Goal: Task Accomplishment & Management: Use online tool/utility

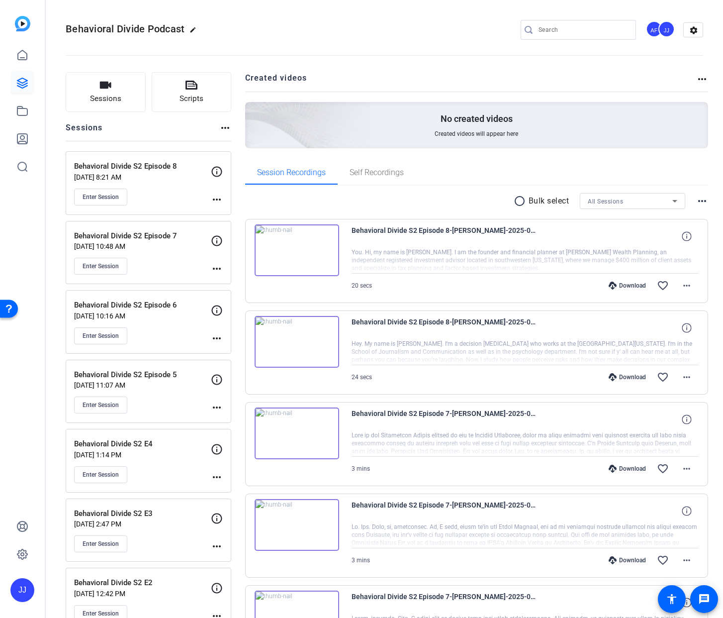
scroll to position [3, 0]
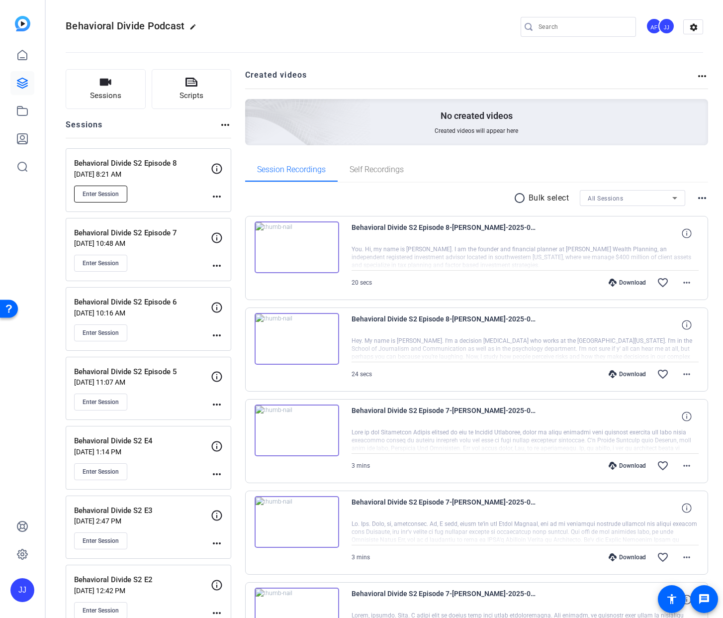
click at [96, 199] on button "Enter Session" at bounding box center [100, 193] width 53 height 17
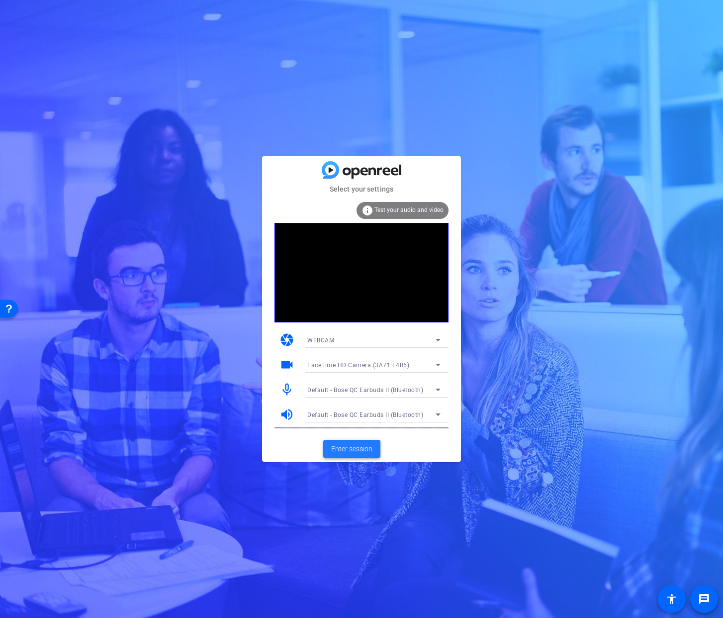
click at [334, 448] on span "Enter session" at bounding box center [351, 449] width 41 height 10
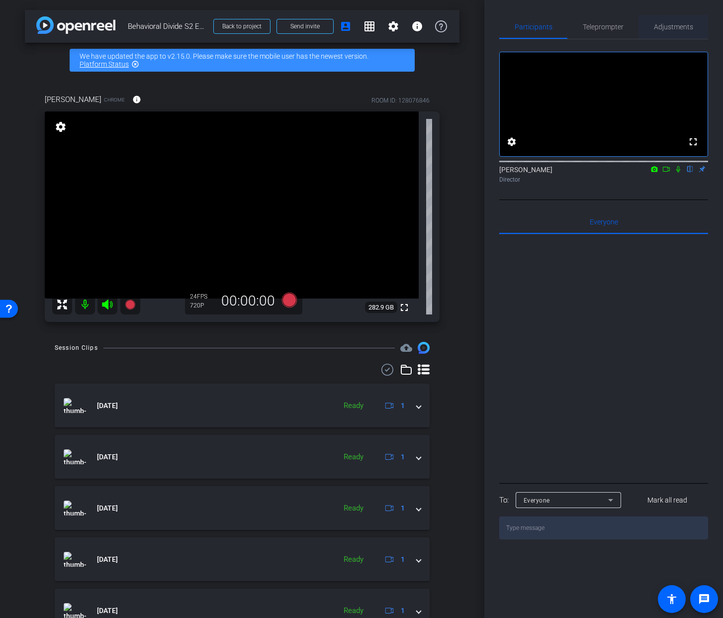
click at [666, 30] on span "Adjustments" at bounding box center [673, 26] width 39 height 7
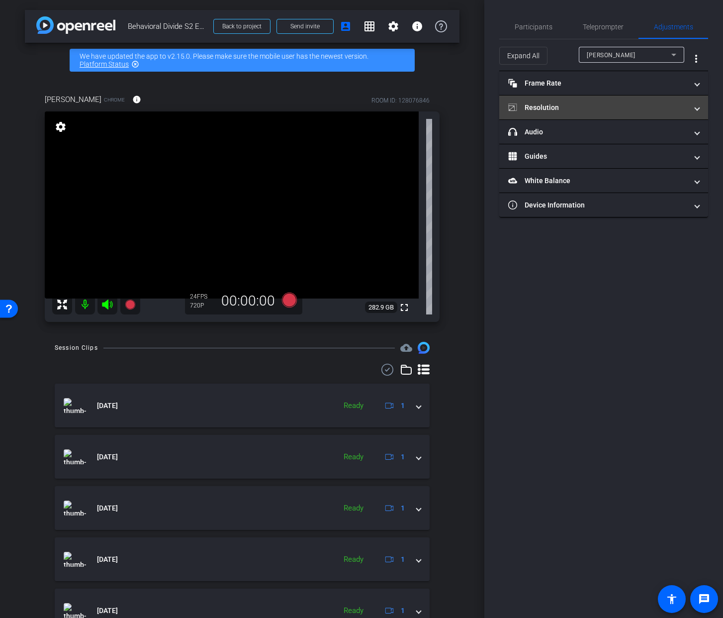
click at [640, 110] on mat-panel-title "Resolution" at bounding box center [597, 107] width 179 height 10
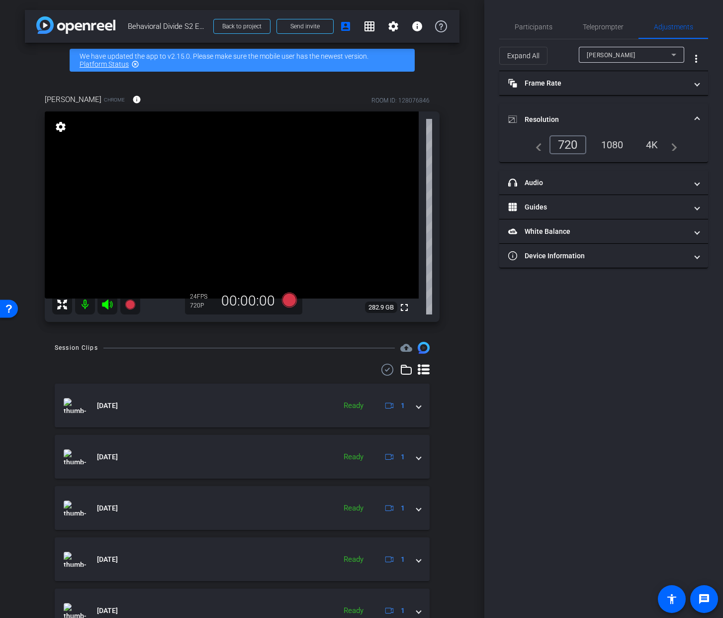
click at [611, 149] on div "1080" at bounding box center [612, 144] width 37 height 17
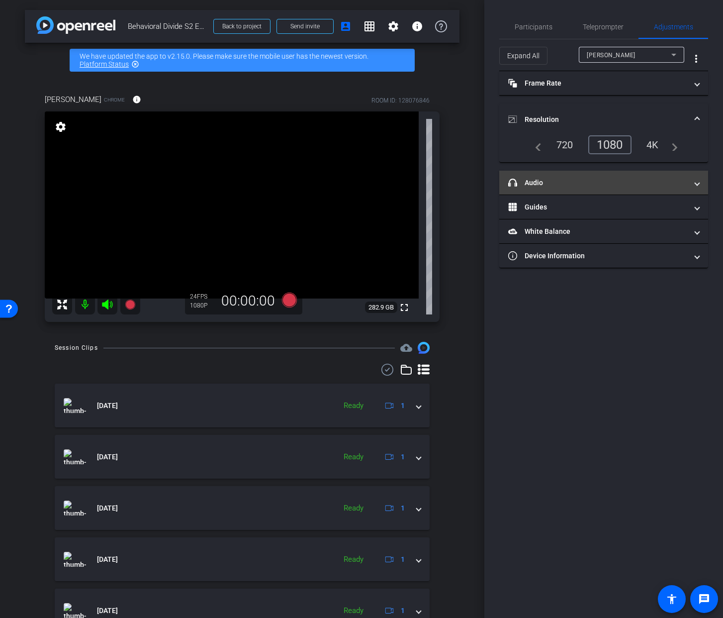
click at [695, 181] on span at bounding box center [697, 183] width 4 height 10
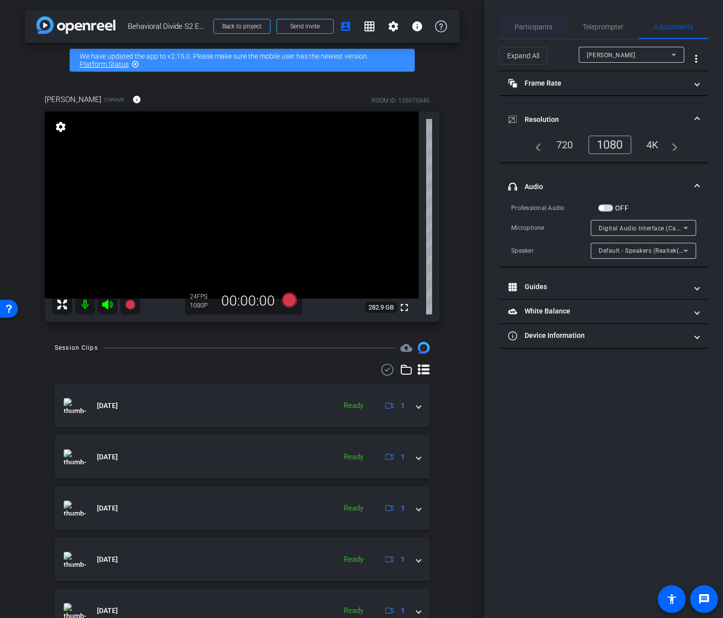
click at [529, 29] on span "Participants" at bounding box center [534, 26] width 38 height 7
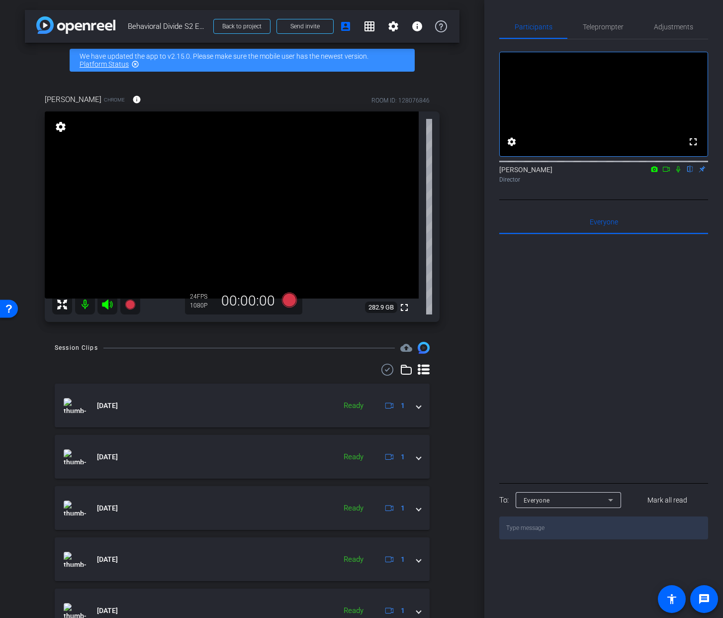
click at [689, 173] on mat-icon "flip" at bounding box center [690, 168] width 12 height 9
click at [658, 28] on span "Adjustments" at bounding box center [673, 26] width 39 height 7
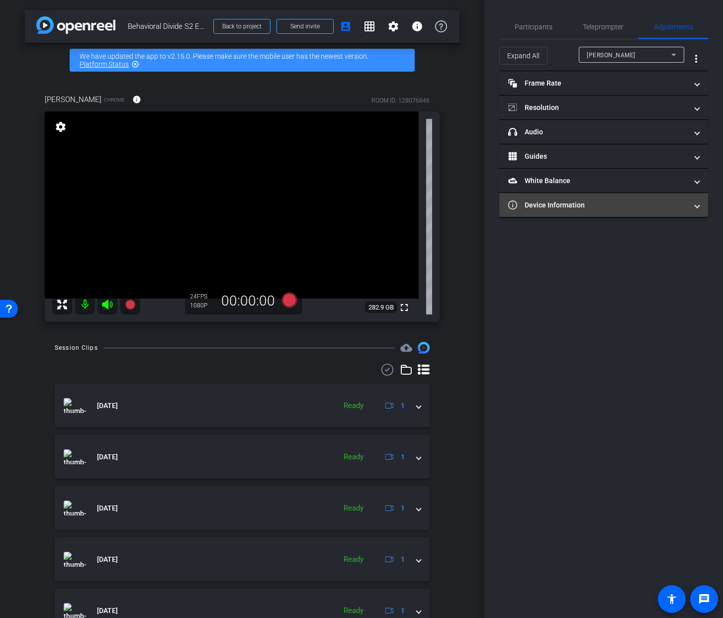
click at [636, 205] on mat-panel-title "Device Information" at bounding box center [597, 205] width 179 height 10
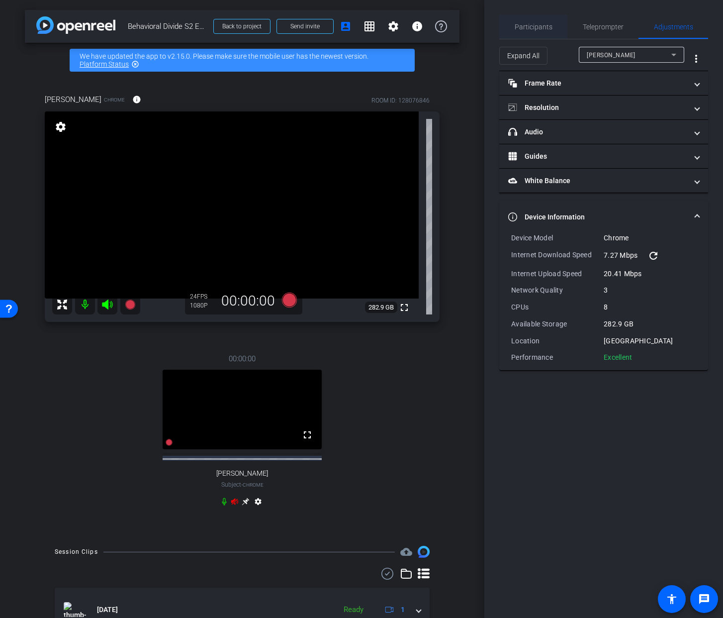
click at [542, 27] on span "Participants" at bounding box center [534, 26] width 38 height 7
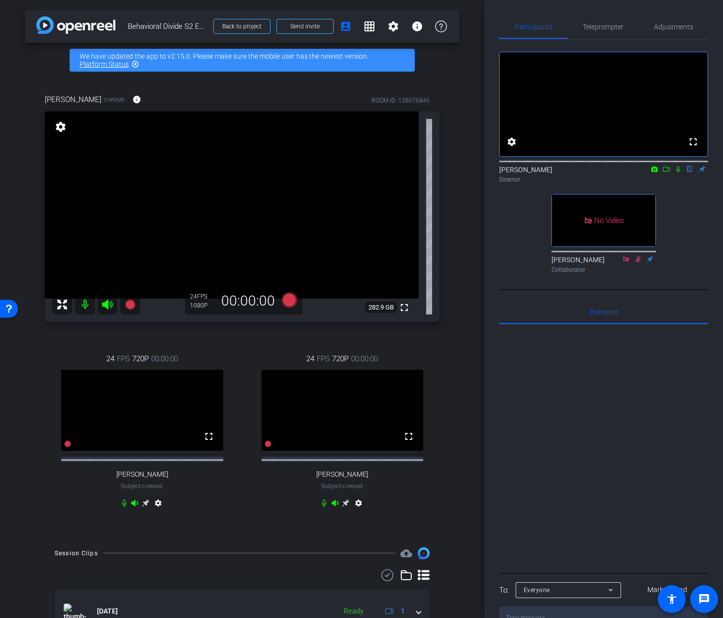
click at [382, 396] on video at bounding box center [343, 409] width 162 height 81
click at [662, 24] on span "Adjustments" at bounding box center [673, 26] width 39 height 7
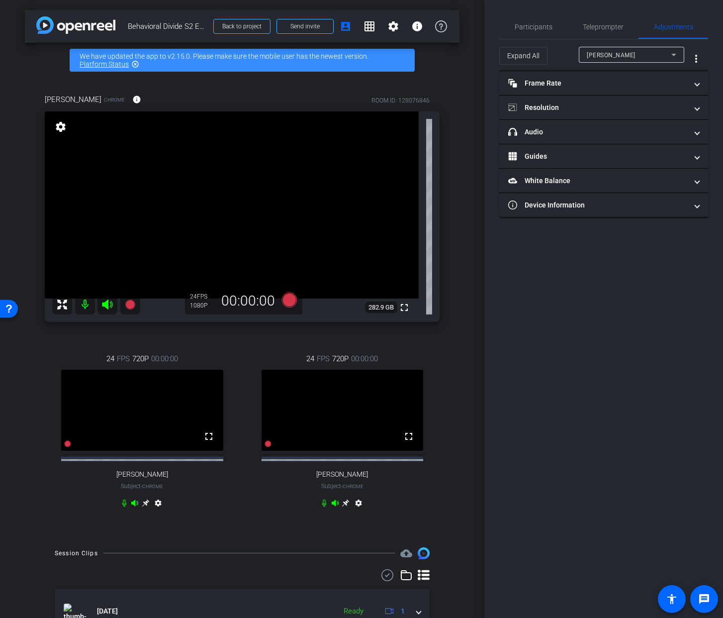
click at [670, 58] on icon at bounding box center [674, 55] width 12 height 12
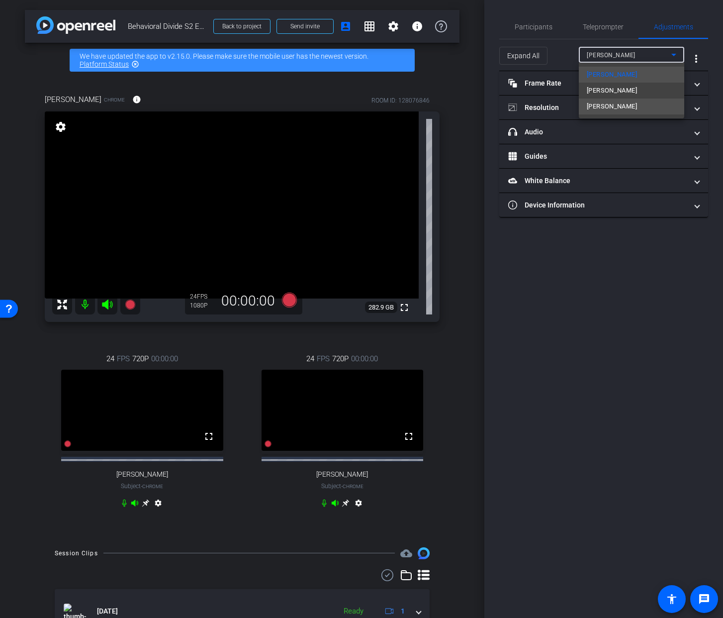
click at [621, 103] on span "Mark Meredith" at bounding box center [612, 106] width 50 height 12
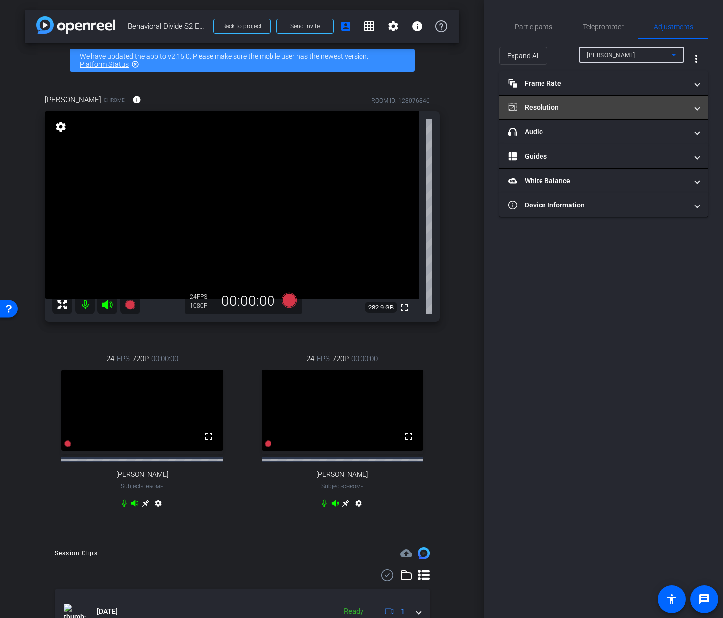
click at [672, 113] on mat-expansion-panel-header "Resolution" at bounding box center [603, 107] width 209 height 24
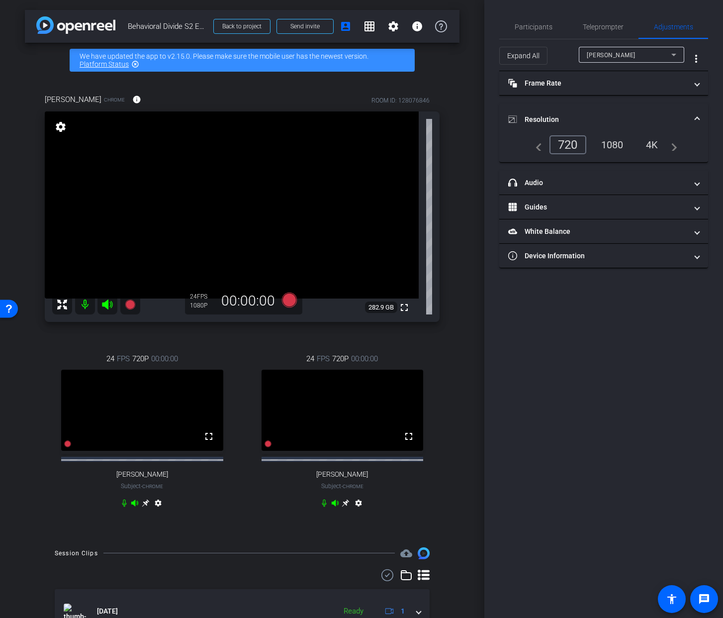
click at [614, 139] on div "1080" at bounding box center [612, 144] width 37 height 17
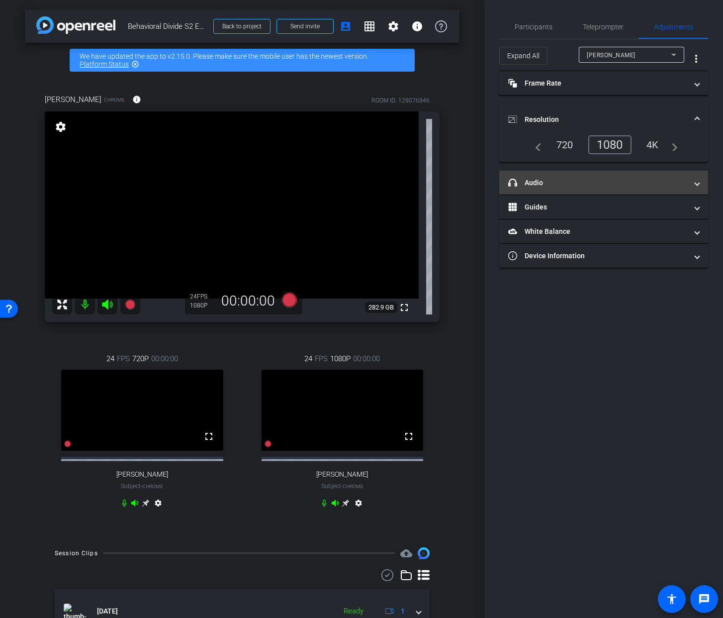
click at [696, 189] on mat-expansion-panel-header "headphone icon Audio" at bounding box center [603, 183] width 209 height 24
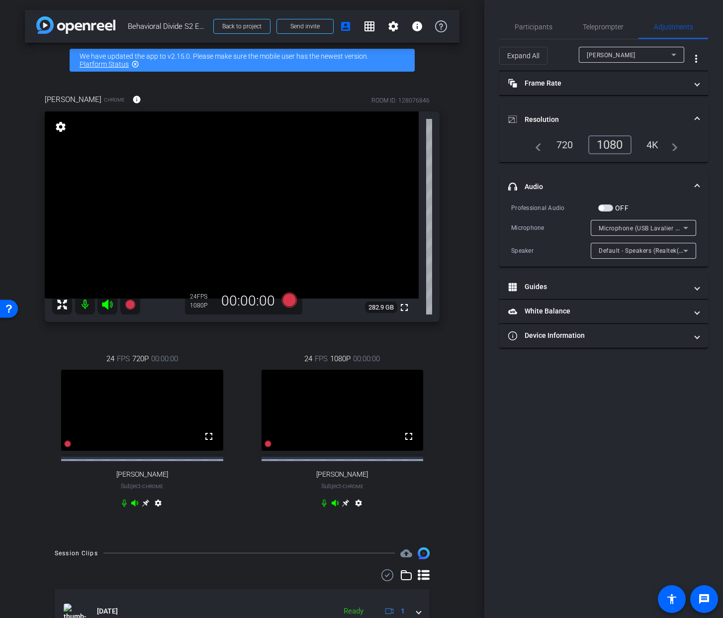
click at [647, 379] on div "Participants Teleprompter Adjustments settings Jandle Johnson flip Director Ky …" at bounding box center [603, 309] width 239 height 618
click at [687, 253] on icon at bounding box center [686, 251] width 12 height 12
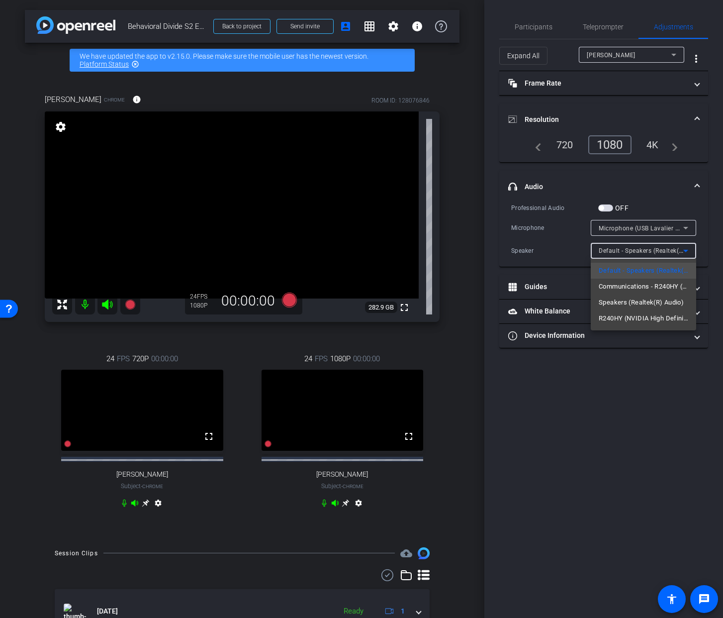
click at [687, 253] on div at bounding box center [361, 309] width 723 height 618
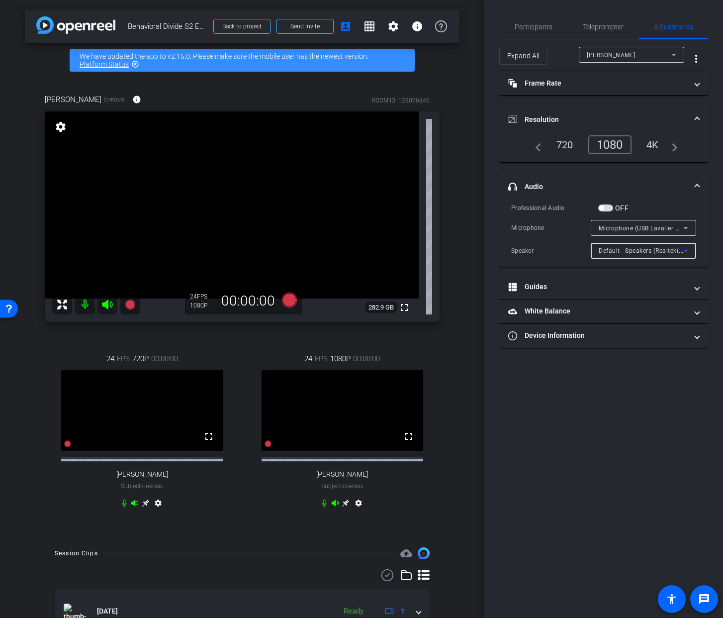
click at [686, 251] on icon at bounding box center [685, 251] width 5 height 2
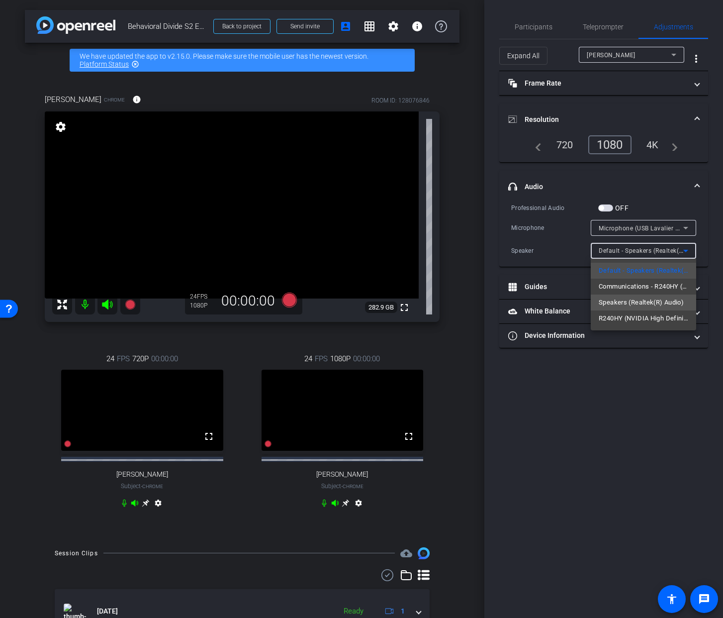
click at [643, 300] on span "Speakers (Realtek(R) Audio)" at bounding box center [641, 302] width 85 height 12
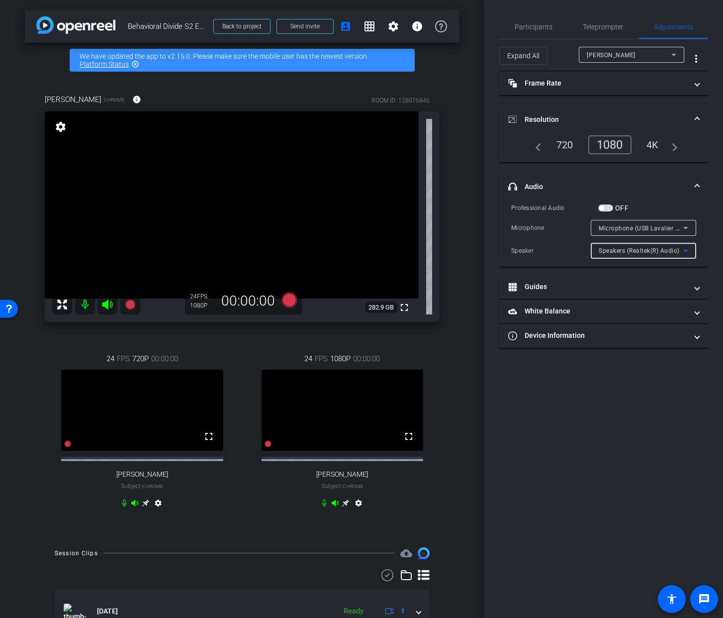
click at [685, 250] on icon at bounding box center [685, 251] width 5 height 2
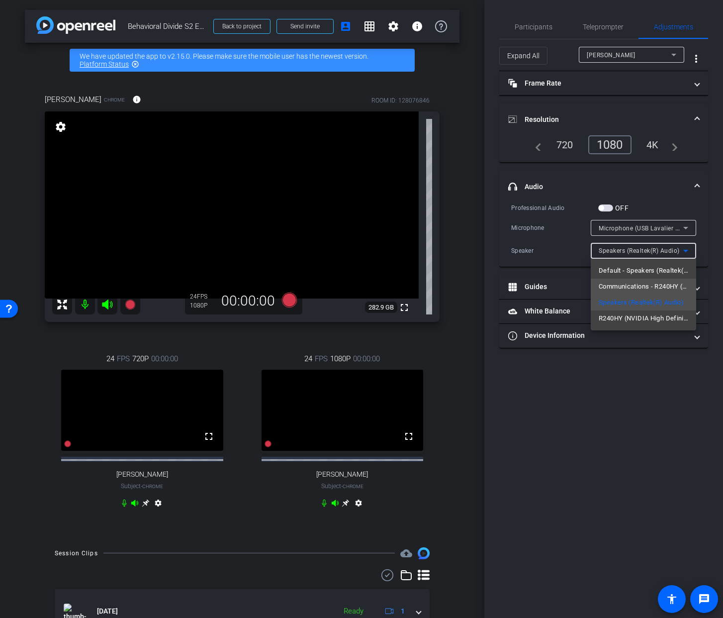
click at [663, 284] on span "Communications - R240HY (NVIDIA High Definition Audio)" at bounding box center [644, 286] width 90 height 12
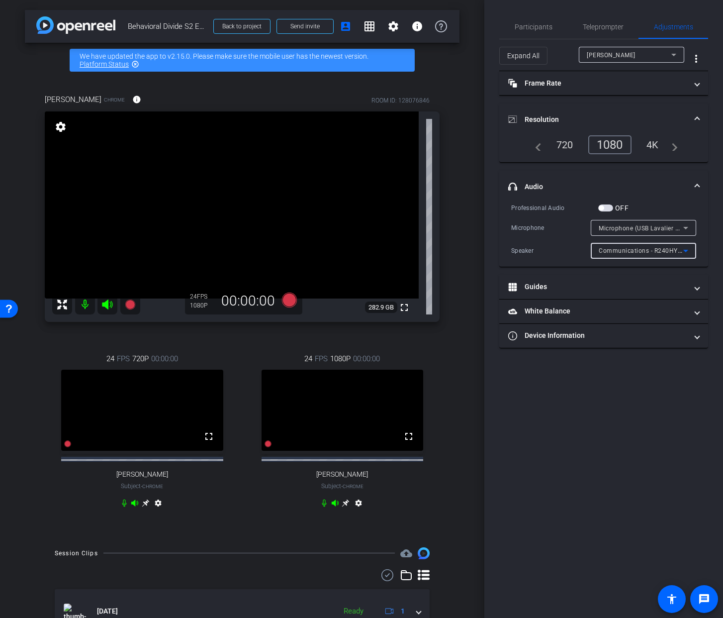
click at [689, 252] on icon at bounding box center [686, 251] width 12 height 12
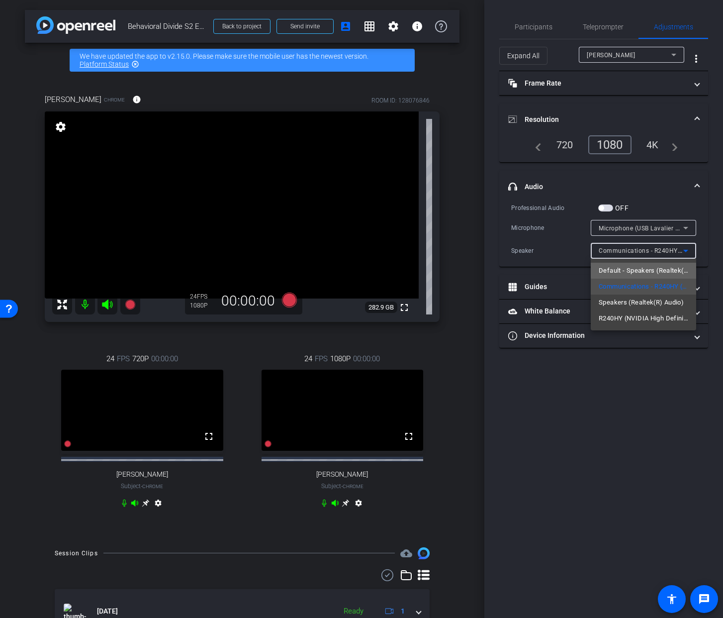
click at [673, 268] on span "Default - Speakers (Realtek(R) Audio)" at bounding box center [644, 271] width 90 height 12
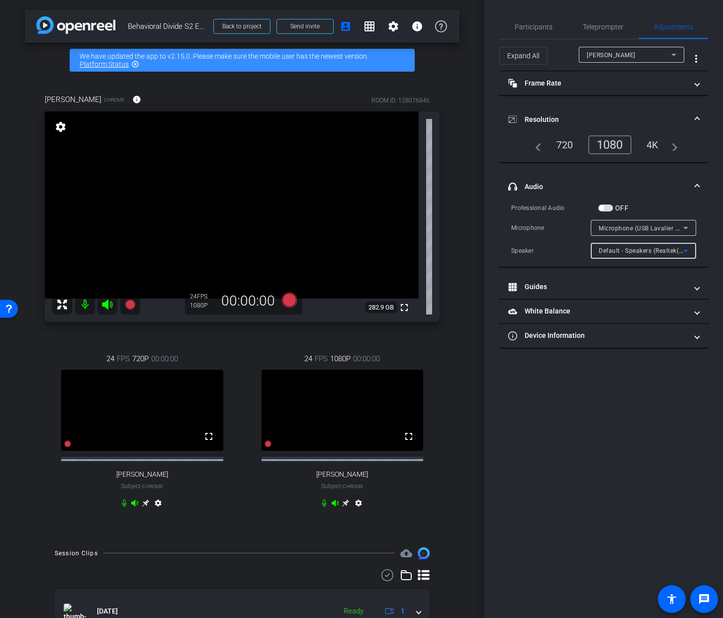
click at [684, 251] on icon at bounding box center [686, 251] width 12 height 12
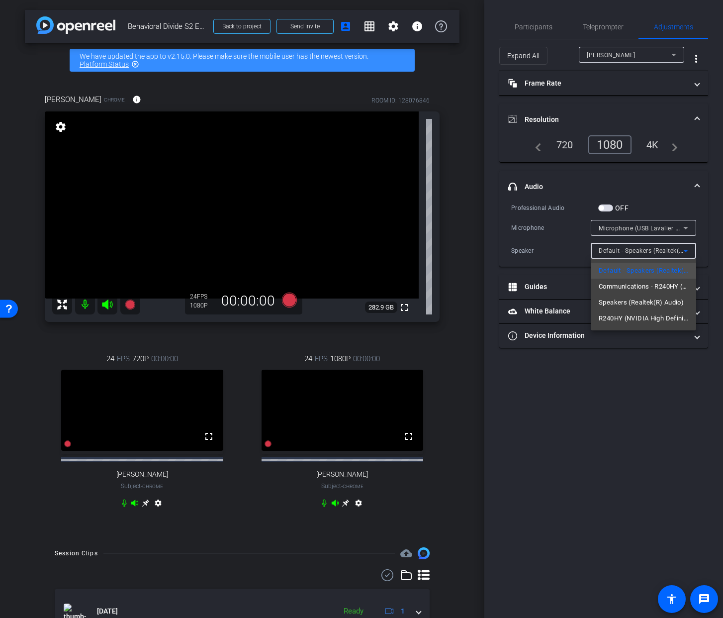
drag, startPoint x: 664, startPoint y: 443, endPoint x: 657, endPoint y: 438, distance: 8.5
click at [663, 443] on div at bounding box center [361, 309] width 723 height 618
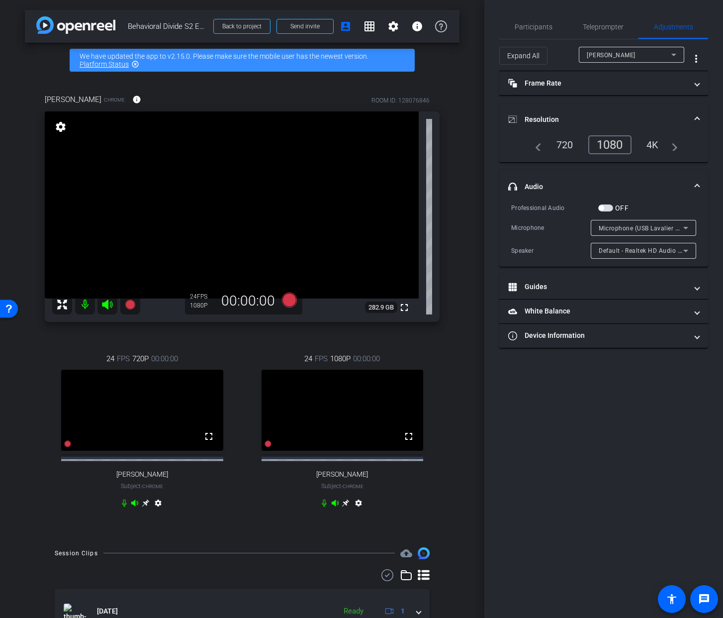
click at [615, 439] on div "Participants Teleprompter Adjustments settings Jandle Johnson flip Director Tra…" at bounding box center [603, 309] width 239 height 618
click at [642, 52] on div "Mark Meredith" at bounding box center [629, 55] width 85 height 12
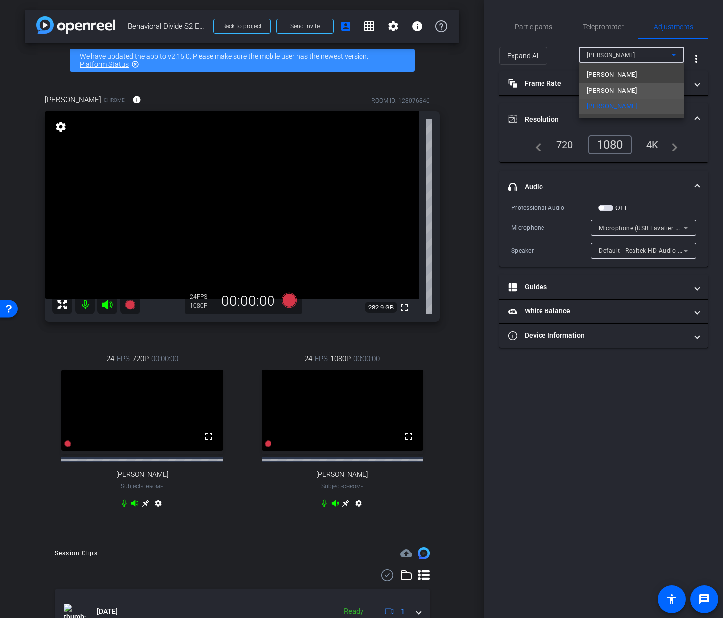
drag, startPoint x: 630, startPoint y: 94, endPoint x: 634, endPoint y: 90, distance: 6.0
click at [634, 90] on span "Jeromey Thornton" at bounding box center [612, 91] width 50 height 12
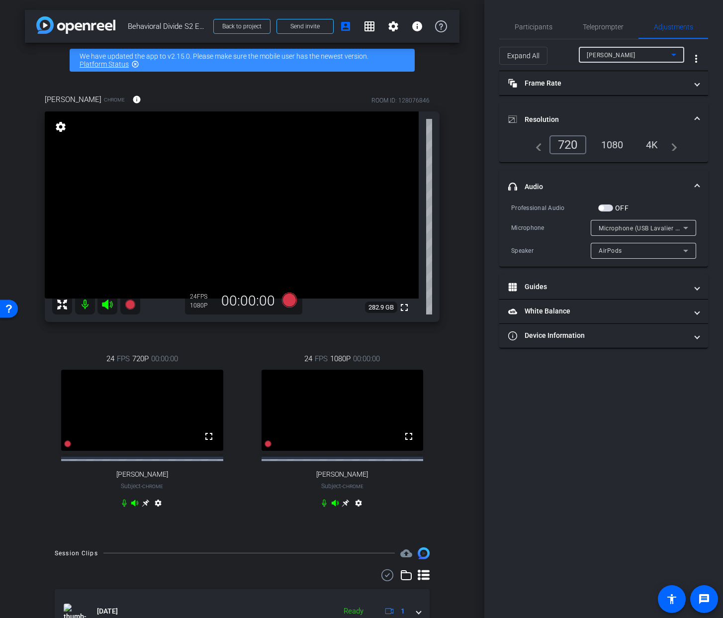
click at [612, 145] on div "1080" at bounding box center [612, 144] width 37 height 17
click at [640, 427] on div "Participants Teleprompter Adjustments settings Jandle Johnson flip Director Ky …" at bounding box center [603, 309] width 239 height 618
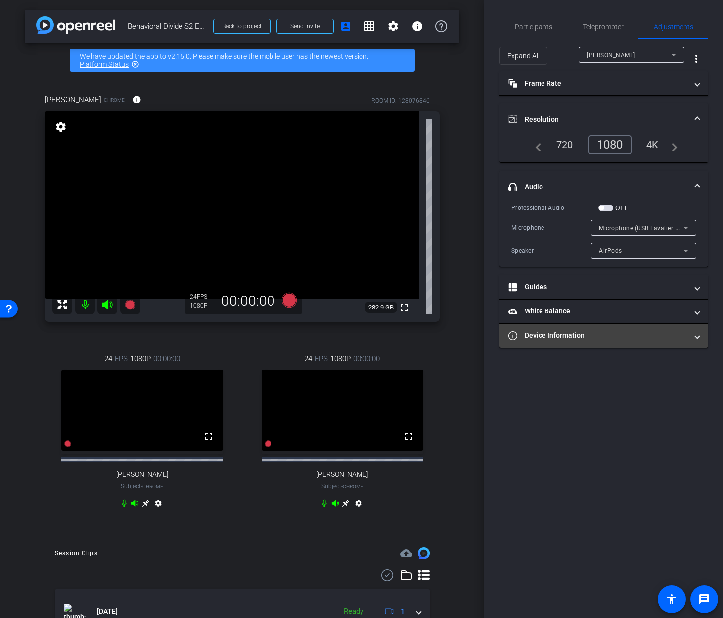
click at [669, 335] on mat-panel-title "Device Information" at bounding box center [597, 335] width 179 height 10
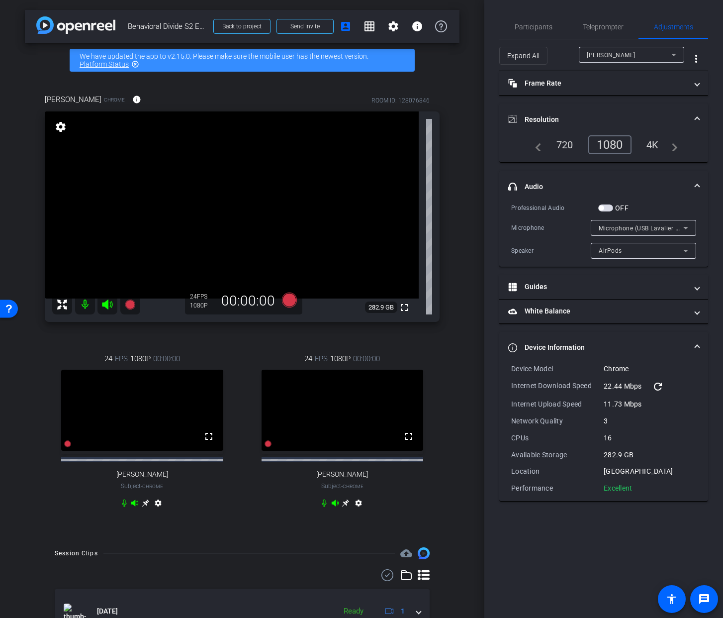
click at [599, 530] on div "Participants Teleprompter Adjustments settings Jandle Johnson flip Director Ky …" at bounding box center [603, 309] width 239 height 618
click at [655, 54] on div "Jeromey Thornton" at bounding box center [629, 55] width 85 height 12
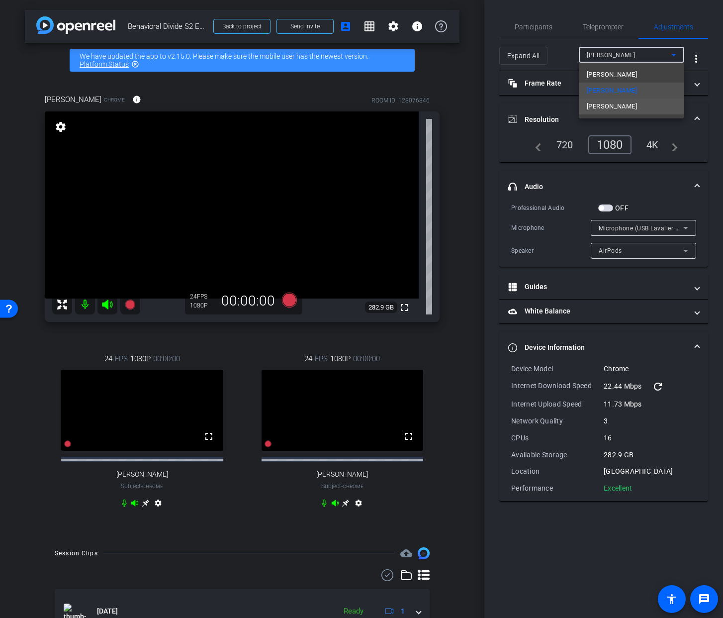
click at [614, 105] on span "Mark Meredith" at bounding box center [612, 106] width 50 height 12
type input "11000"
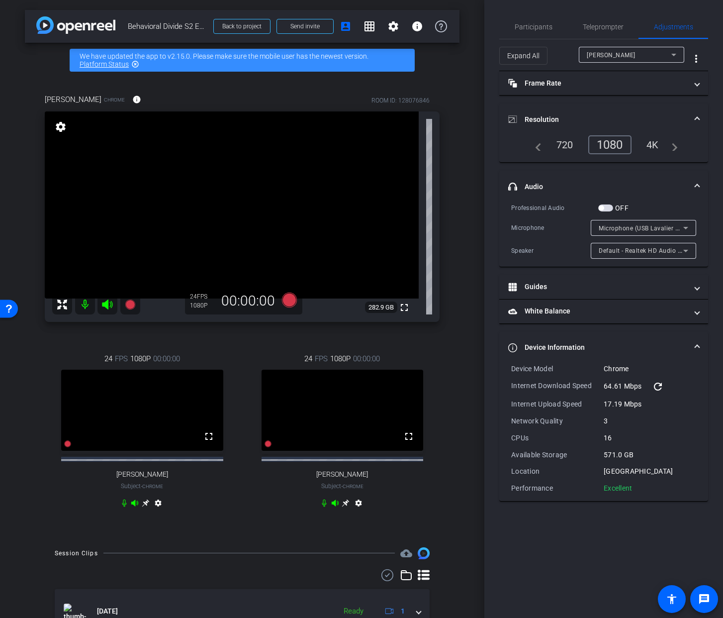
drag, startPoint x: 627, startPoint y: 538, endPoint x: 632, endPoint y: 516, distance: 22.7
click at [626, 537] on div "Participants Teleprompter Adjustments settings Jandle Johnson flip Director Tra…" at bounding box center [603, 309] width 239 height 618
click at [658, 52] on div "Mark Meredith" at bounding box center [629, 55] width 85 height 12
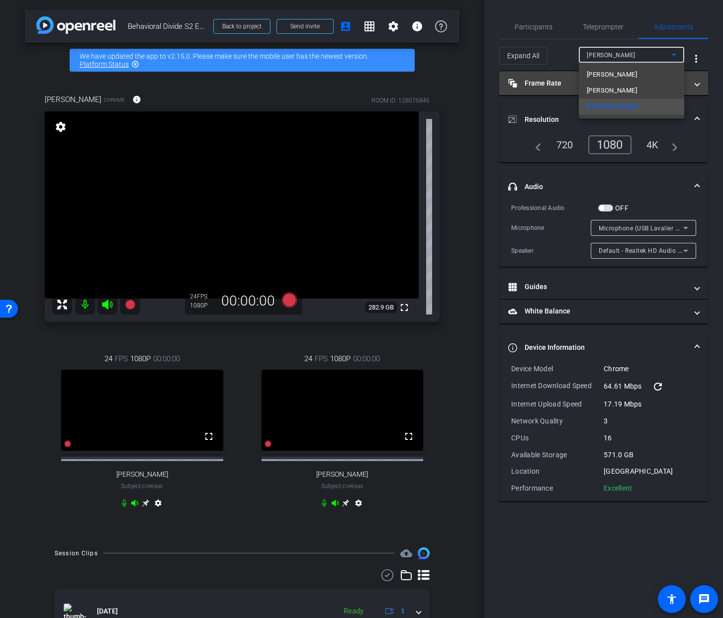
click at [632, 74] on mat-option "Hal Hershfield" at bounding box center [631, 75] width 105 height 16
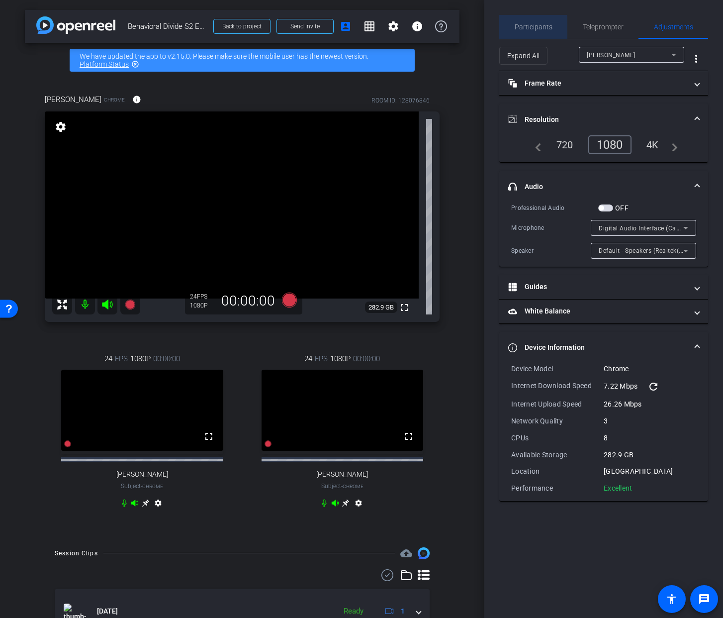
click at [525, 30] on span "Participants" at bounding box center [534, 26] width 38 height 7
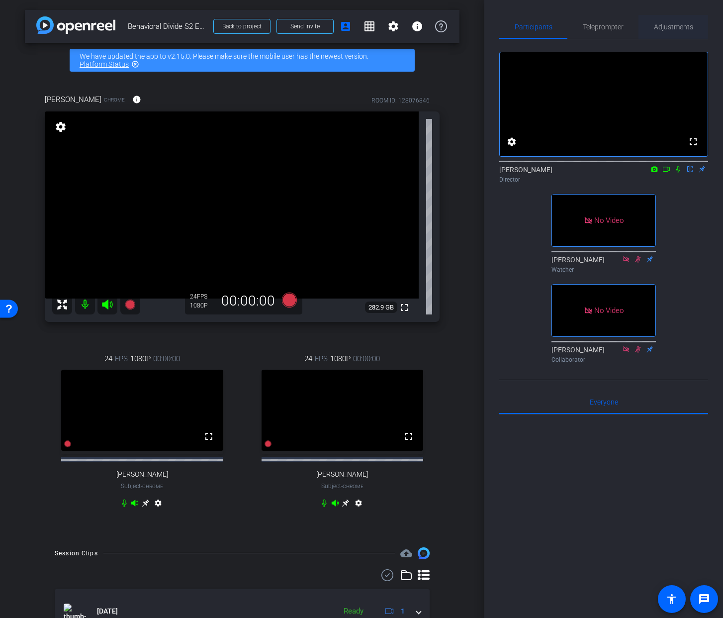
click at [663, 31] on span "Adjustments" at bounding box center [673, 27] width 39 height 24
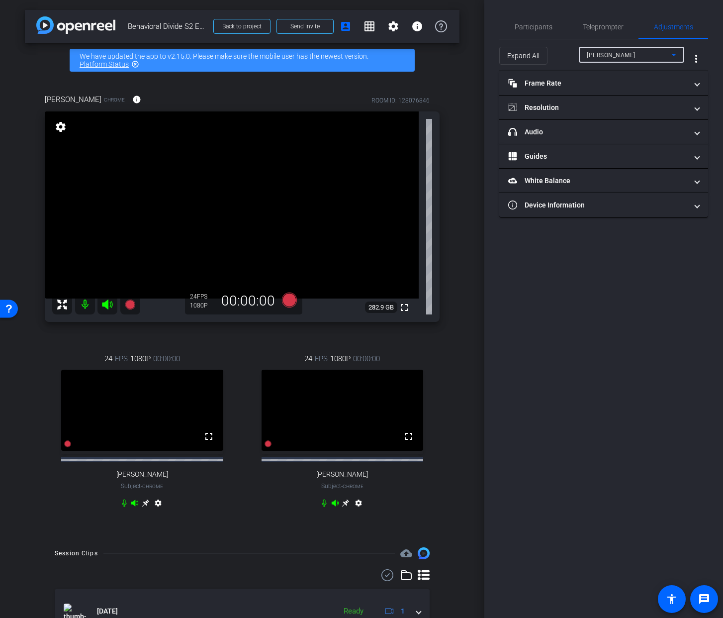
click at [657, 56] on div "Hal Hershfield" at bounding box center [629, 55] width 85 height 12
click at [632, 87] on span "Jeromey Thornton" at bounding box center [612, 91] width 50 height 12
click at [646, 204] on mat-panel-title "Device Information" at bounding box center [597, 205] width 179 height 10
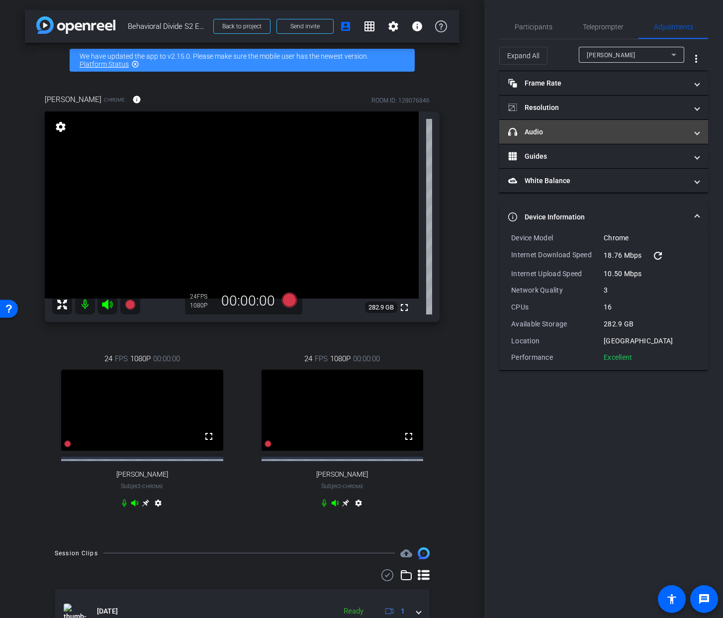
click at [640, 133] on mat-panel-title "headphone icon Audio" at bounding box center [597, 132] width 179 height 10
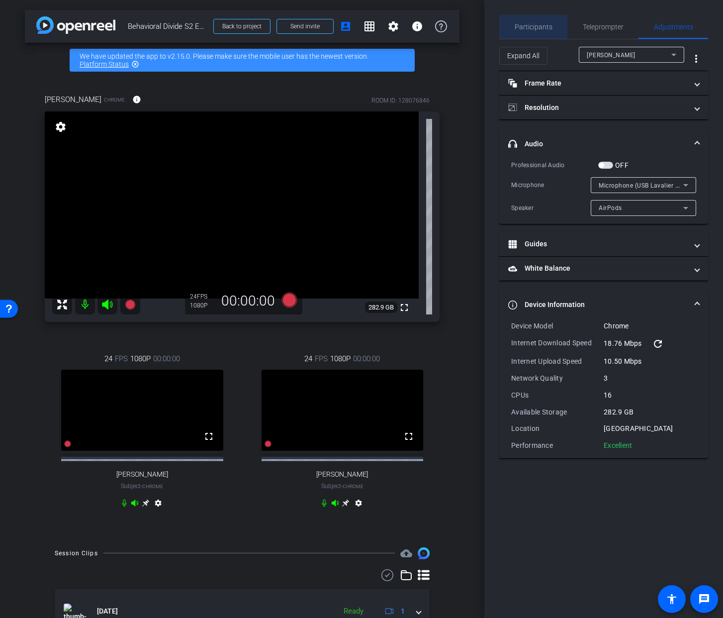
click at [539, 29] on span "Participants" at bounding box center [534, 26] width 38 height 7
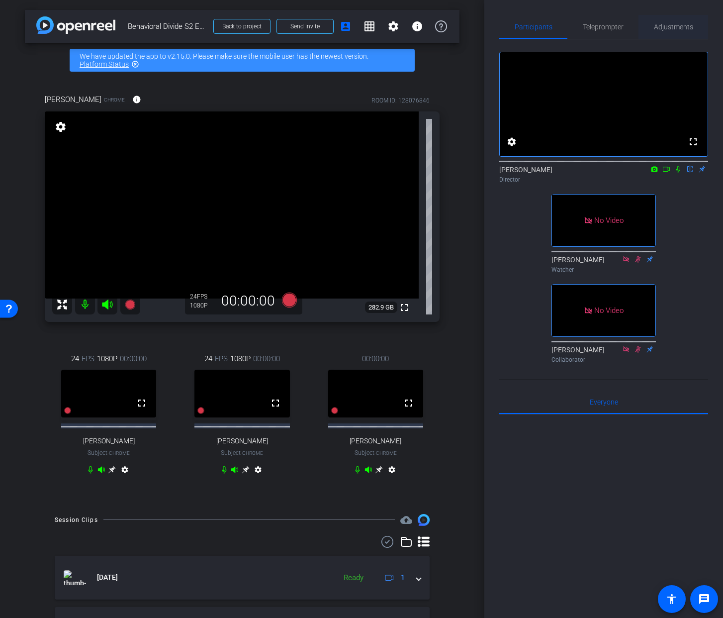
click at [665, 27] on span "Adjustments" at bounding box center [673, 26] width 39 height 7
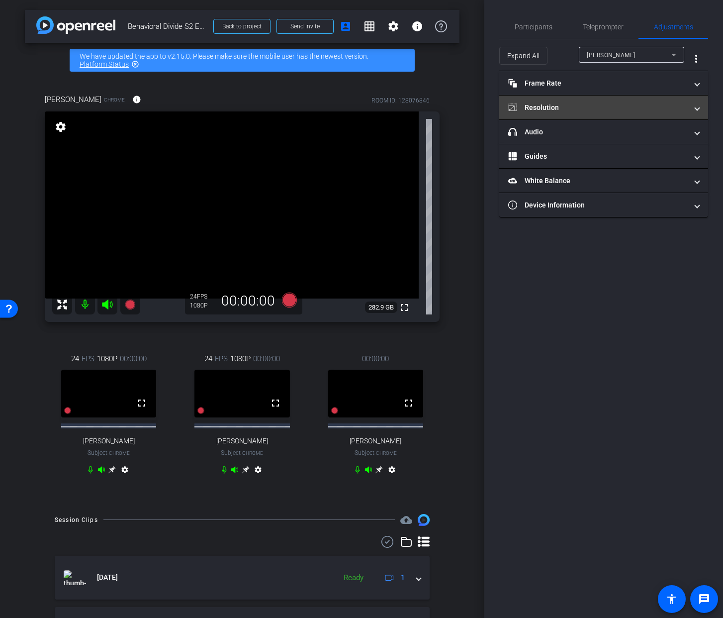
click at [607, 106] on mat-panel-title "Resolution" at bounding box center [597, 107] width 179 height 10
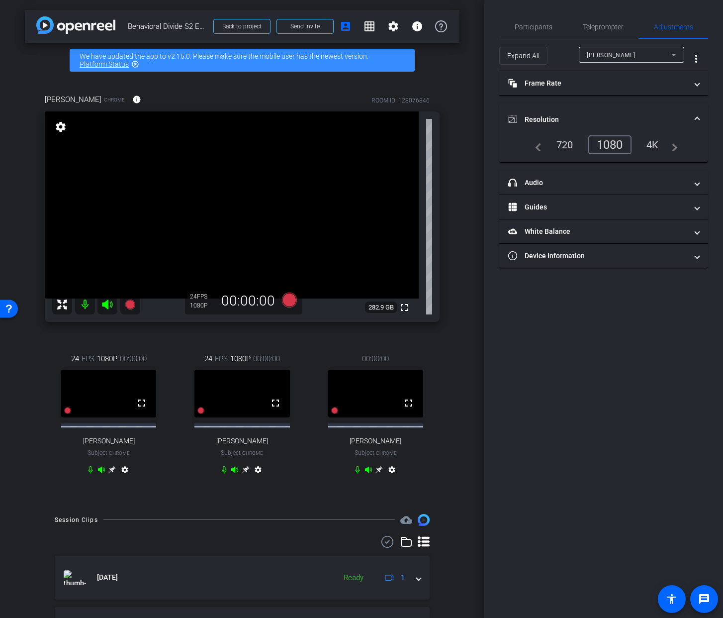
click at [605, 144] on div "1080" at bounding box center [609, 144] width 43 height 19
click at [642, 50] on div "Hal Hershfield" at bounding box center [629, 55] width 85 height 12
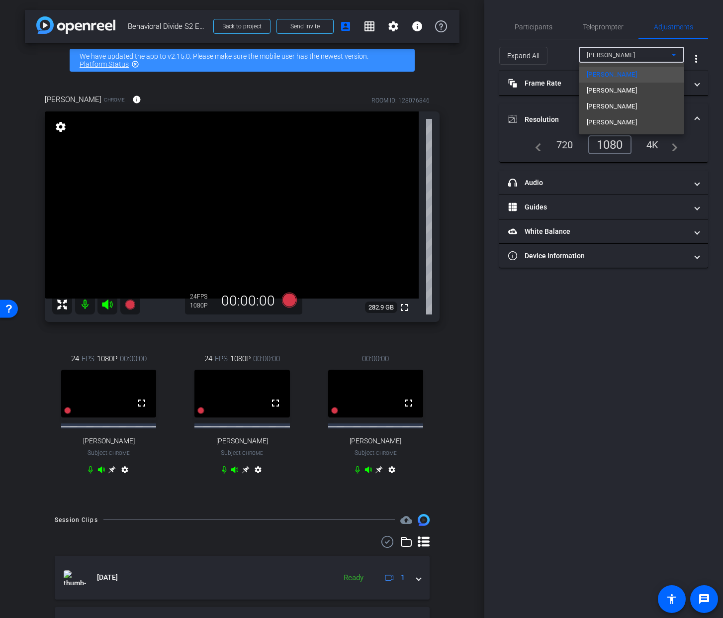
click at [625, 119] on mat-option "Ellen Peters" at bounding box center [631, 122] width 105 height 16
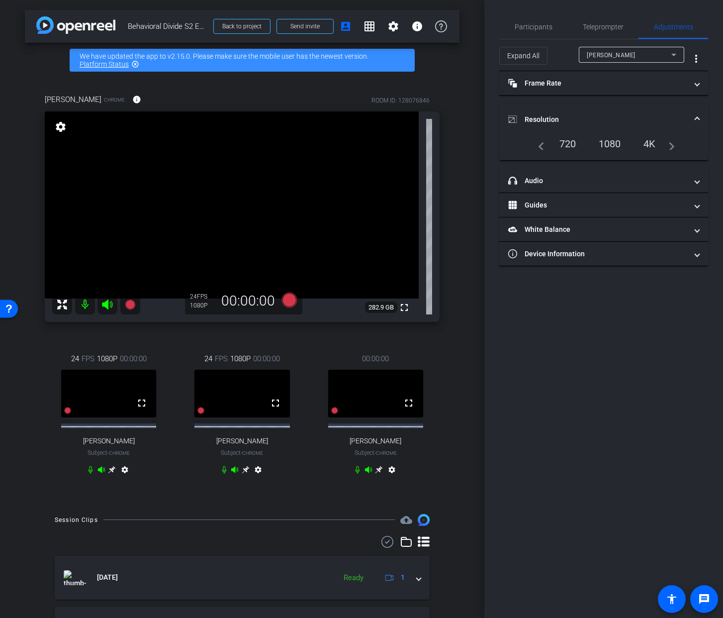
click at [391, 477] on mat-icon "settings" at bounding box center [392, 471] width 12 height 12
click at [392, 477] on mat-icon "settings" at bounding box center [392, 471] width 12 height 12
click at [697, 183] on span at bounding box center [697, 181] width 4 height 10
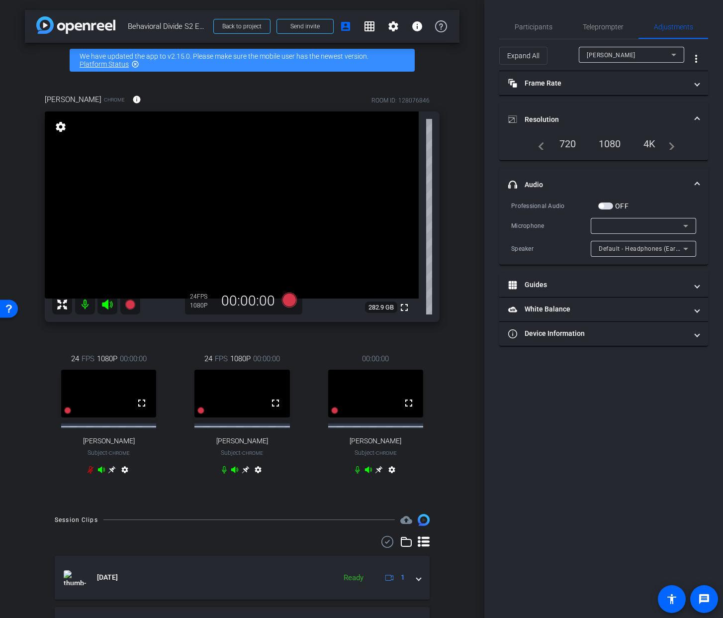
click at [684, 247] on icon at bounding box center [686, 249] width 12 height 12
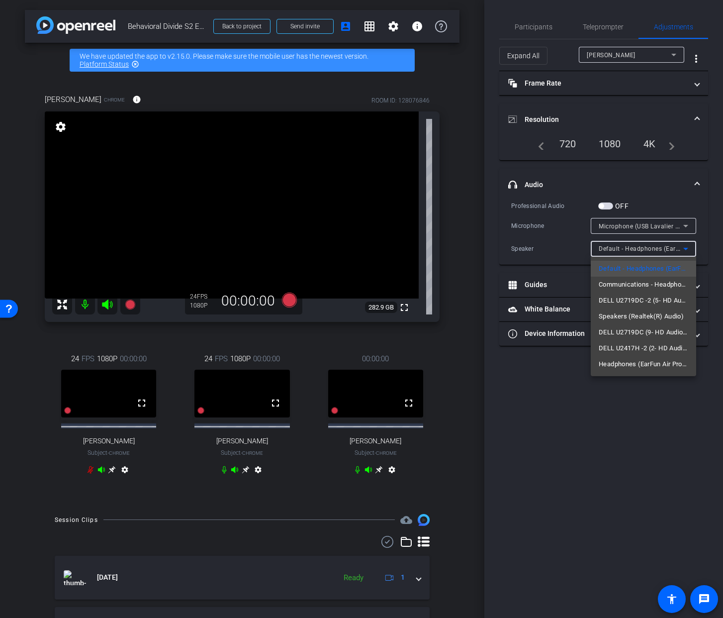
click at [705, 271] on div at bounding box center [361, 309] width 723 height 618
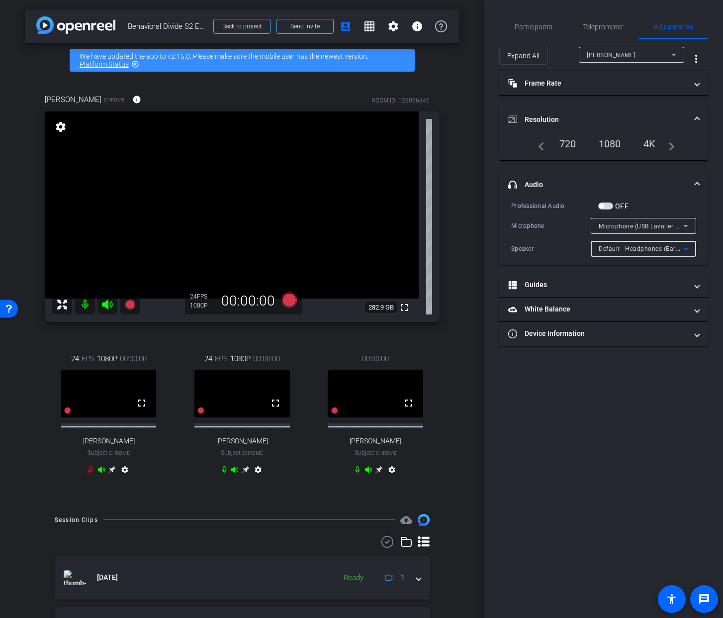
click at [685, 248] on icon at bounding box center [685, 249] width 5 height 2
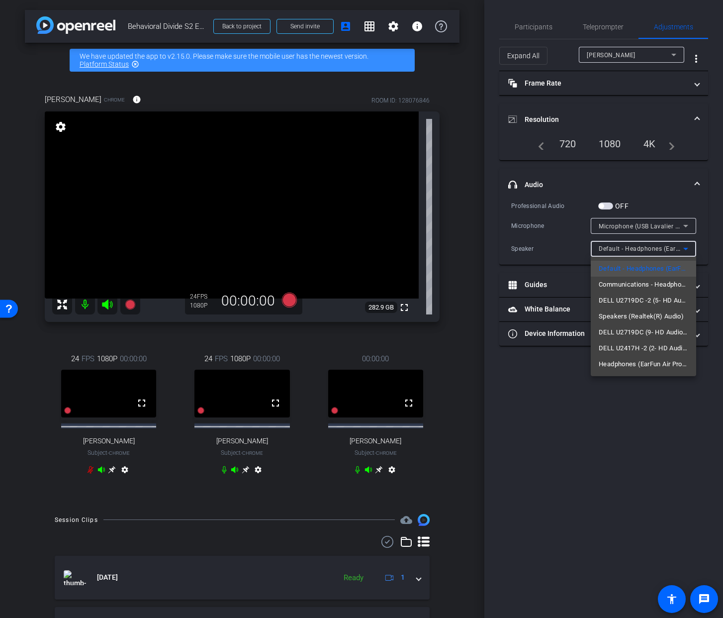
click at [678, 225] on div at bounding box center [361, 309] width 723 height 618
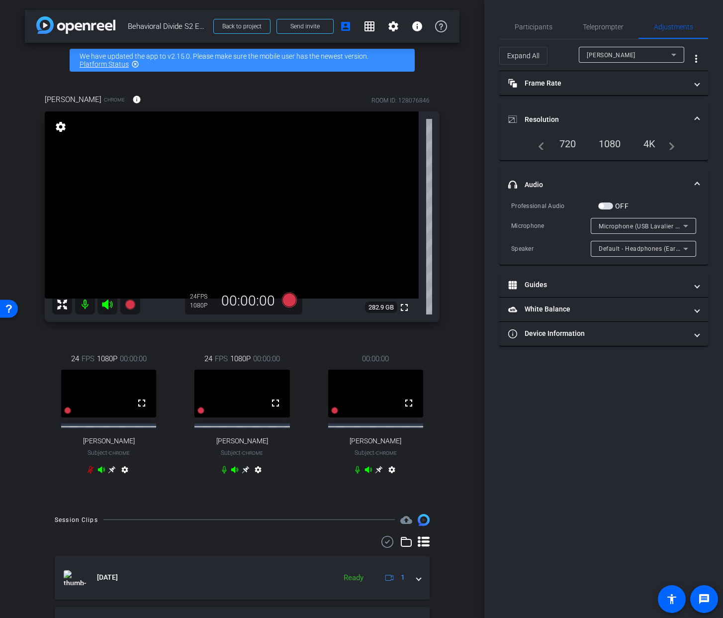
click at [457, 367] on div "Hal Hershfield Chrome info ROOM ID: 128076846 fullscreen settings 282.9 GB 24 F…" at bounding box center [242, 291] width 435 height 426
click at [445, 447] on div "Hal Hershfield Chrome info ROOM ID: 128076846 fullscreen settings 282.9 GB 24 F…" at bounding box center [242, 291] width 435 height 426
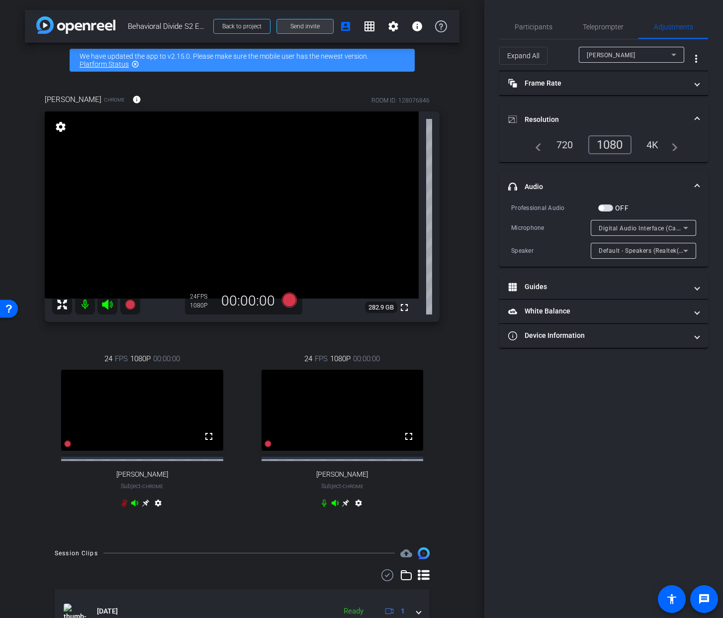
click at [305, 26] on span "Send invite" at bounding box center [304, 26] width 29 height 8
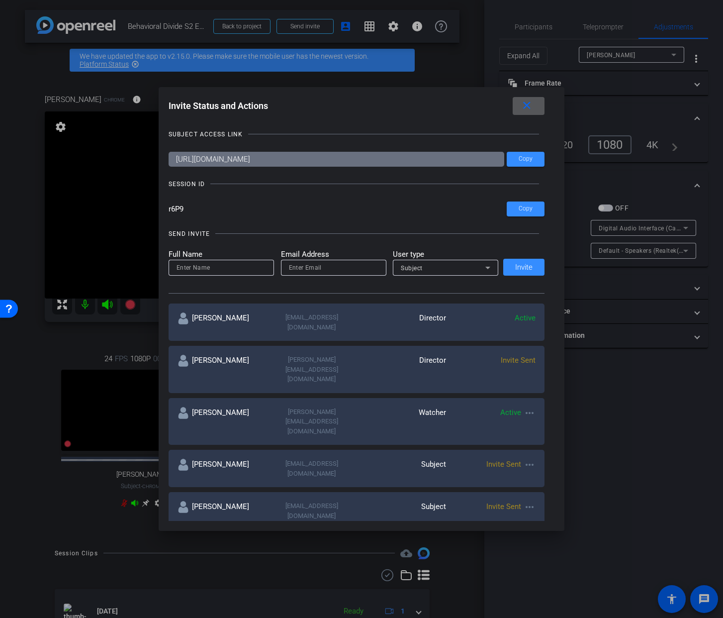
scroll to position [1, 0]
drag, startPoint x: 289, startPoint y: 460, endPoint x: 278, endPoint y: 455, distance: 11.8
click at [288, 500] on div "ellenpet@uoregon.edu" at bounding box center [312, 509] width 90 height 19
drag, startPoint x: 279, startPoint y: 455, endPoint x: 350, endPoint y: 469, distance: 72.0
click at [345, 500] on div "ellenpet@uoregon.edu" at bounding box center [312, 509] width 90 height 19
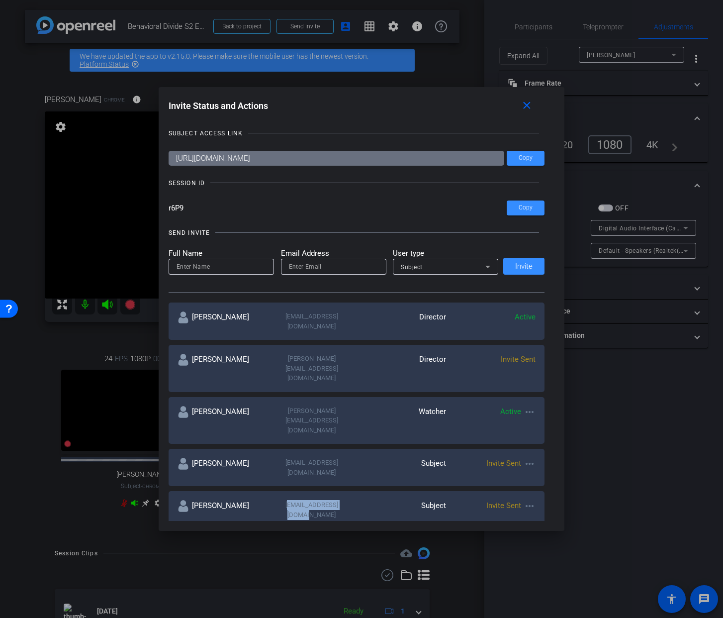
copy div "ellenpet@uoregon.edu"
click at [530, 500] on mat-icon "more_horiz" at bounding box center [530, 506] width 12 height 12
click at [556, 473] on span "Remove Immediately" at bounding box center [569, 471] width 75 height 12
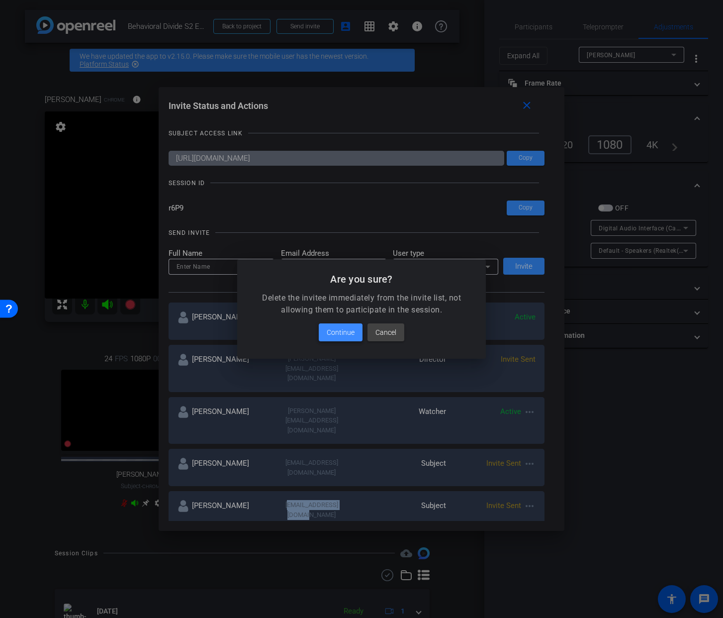
click at [338, 331] on span "Continue" at bounding box center [341, 332] width 28 height 12
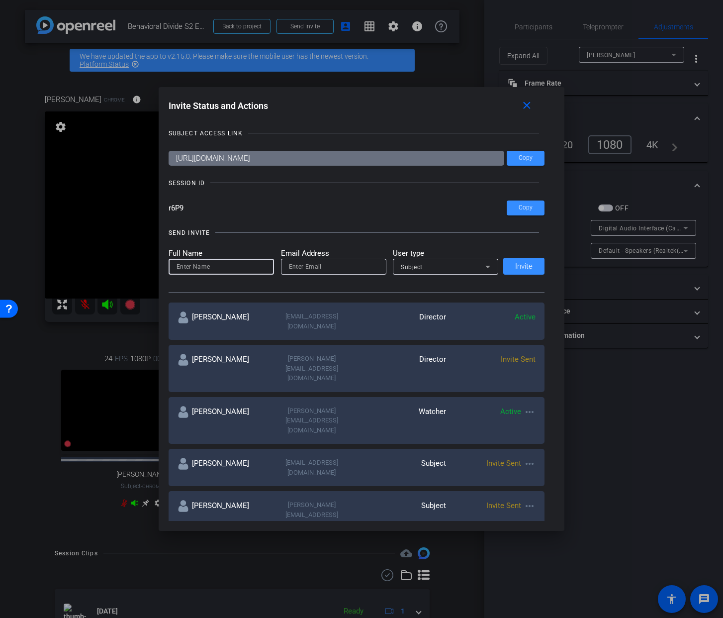
click at [195, 266] on input at bounding box center [222, 267] width 90 height 12
type input "Ellen Peters"
paste input "ellenpet@uoregon.edu"
type input "ellenpet@uoregon.edu"
click at [526, 264] on span "Invite" at bounding box center [523, 266] width 17 height 7
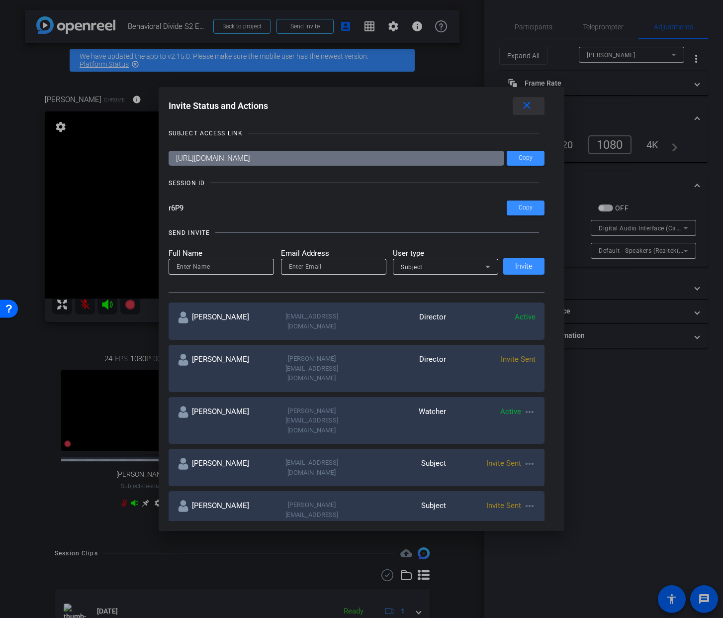
click at [526, 106] on mat-icon "close" at bounding box center [527, 105] width 12 height 12
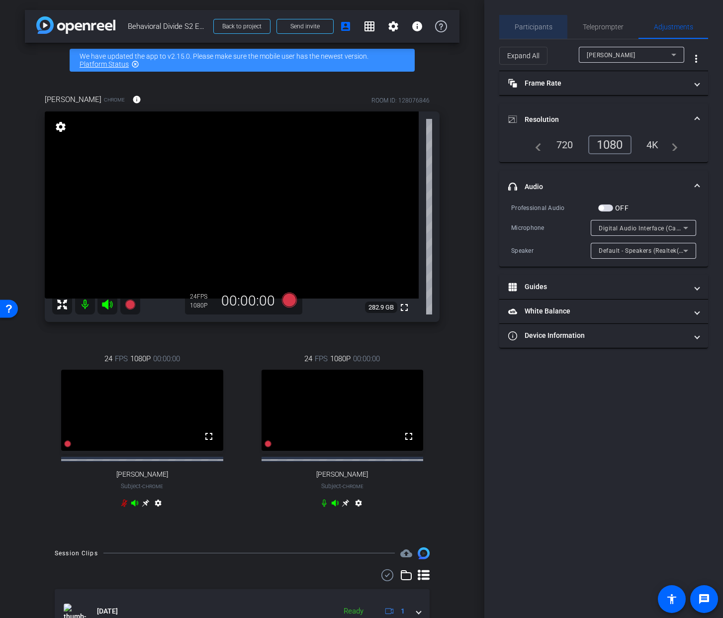
click at [532, 30] on span "Participants" at bounding box center [534, 26] width 38 height 7
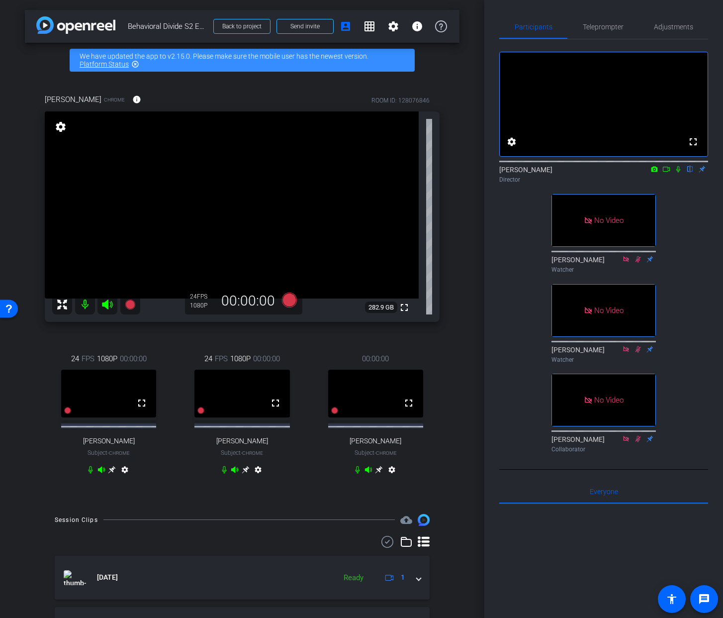
click at [455, 360] on div "Hal Hershfield Chrome info ROOM ID: 128076846 fullscreen settings 282.9 GB 24 F…" at bounding box center [242, 291] width 435 height 426
click at [437, 474] on div "00:00:00 fullscreen Ellen Peters Subject - Chrome settings" at bounding box center [376, 415] width 128 height 157
click at [461, 283] on div "arrow_back Behavioral Divide S2 Episode 8 Back to project Send invite account_b…" at bounding box center [242, 309] width 484 height 618
click at [453, 413] on div "Hal Hershfield Chrome info ROOM ID: 128076846 fullscreen settings 282.9 GB 24 F…" at bounding box center [242, 291] width 435 height 426
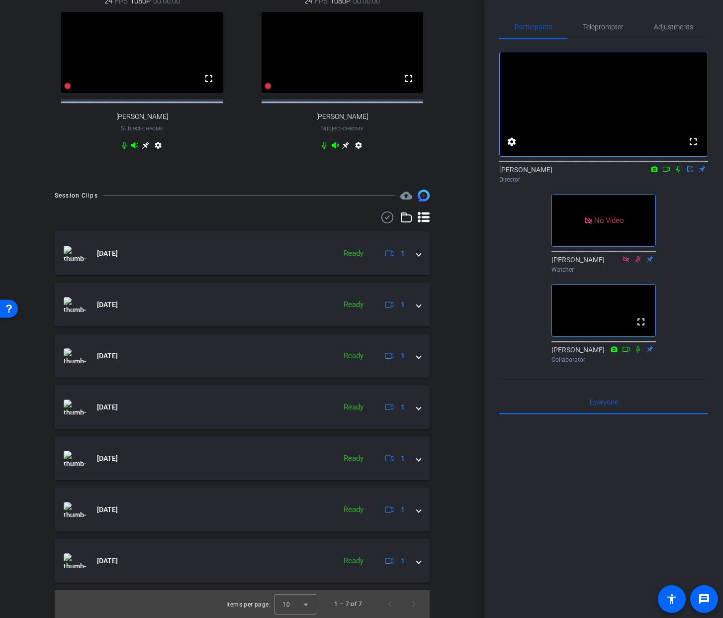
scroll to position [0, 0]
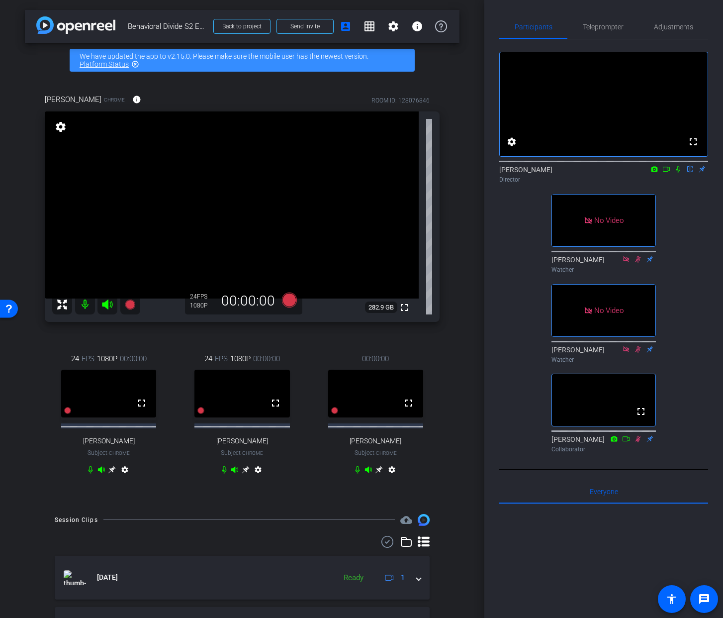
click at [452, 428] on div "Hal Hershfield Chrome info ROOM ID: 128076846 fullscreen settings 282.9 GB 24 F…" at bounding box center [242, 291] width 435 height 426
click at [452, 410] on div "Hal Hershfield Chrome info ROOM ID: 128076846 fullscreen settings 282.9 GB 24 F…" at bounding box center [242, 291] width 435 height 426
click at [373, 417] on video at bounding box center [375, 393] width 95 height 48
click at [392, 477] on mat-icon "settings" at bounding box center [392, 471] width 12 height 12
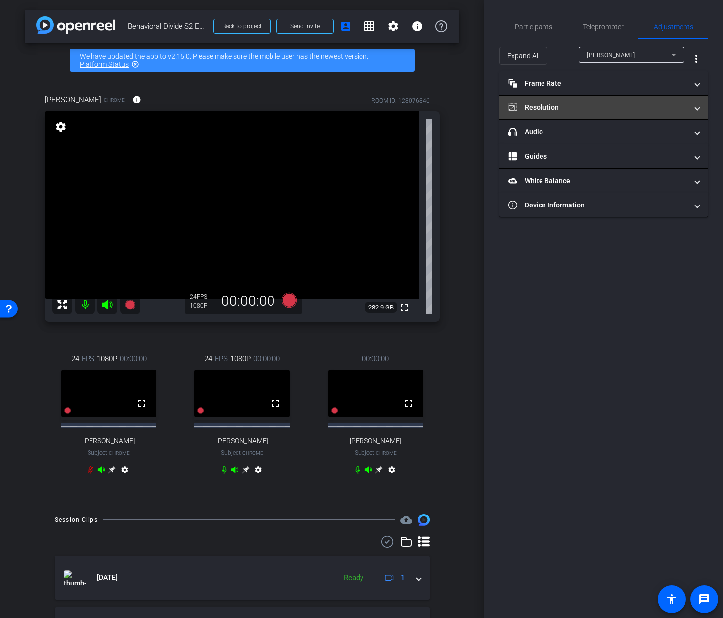
click at [633, 106] on mat-panel-title "Resolution" at bounding box center [597, 107] width 179 height 10
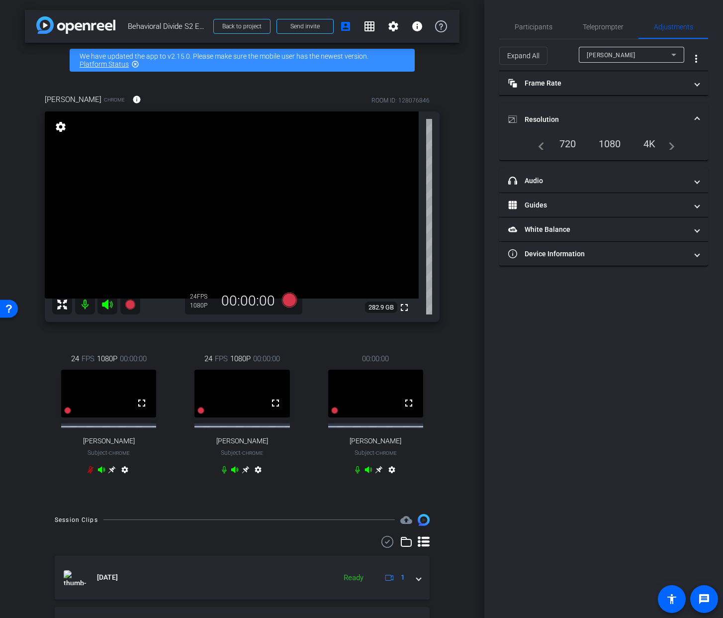
click at [612, 144] on div "1080" at bounding box center [609, 143] width 37 height 17
click at [542, 293] on div "Participants Teleprompter Adjustments settings Jandle Johnson flip Director Mik…" at bounding box center [603, 309] width 239 height 618
click at [538, 27] on span "Participants" at bounding box center [534, 26] width 38 height 7
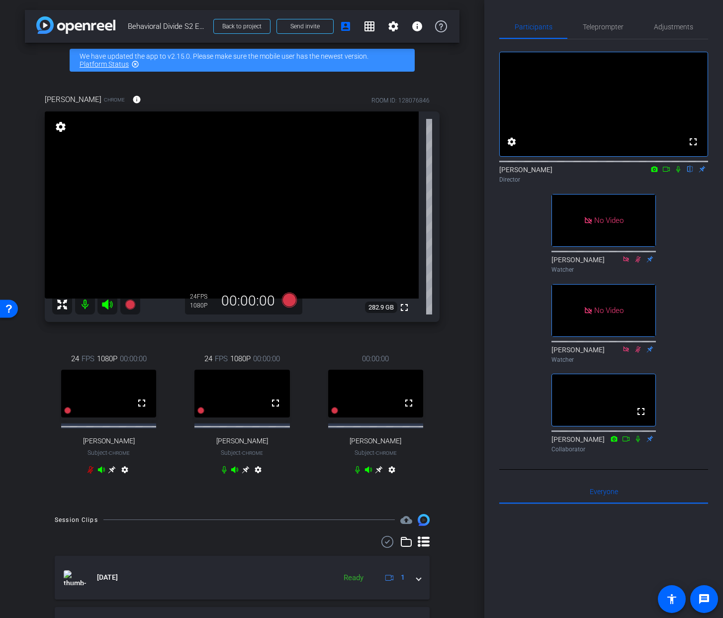
click at [358, 473] on icon at bounding box center [358, 468] width 4 height 7
click at [435, 494] on div "00:00:00 fullscreen Ellen Peters Subject - Chrome settings" at bounding box center [376, 415] width 128 height 157
click at [475, 272] on div "arrow_back Behavioral Divide S2 Episode 8 Back to project Send invite account_b…" at bounding box center [242, 309] width 484 height 618
click at [469, 453] on div "arrow_back Behavioral Divide S2 Episode 8 Back to project Send invite account_b…" at bounding box center [242, 309] width 484 height 618
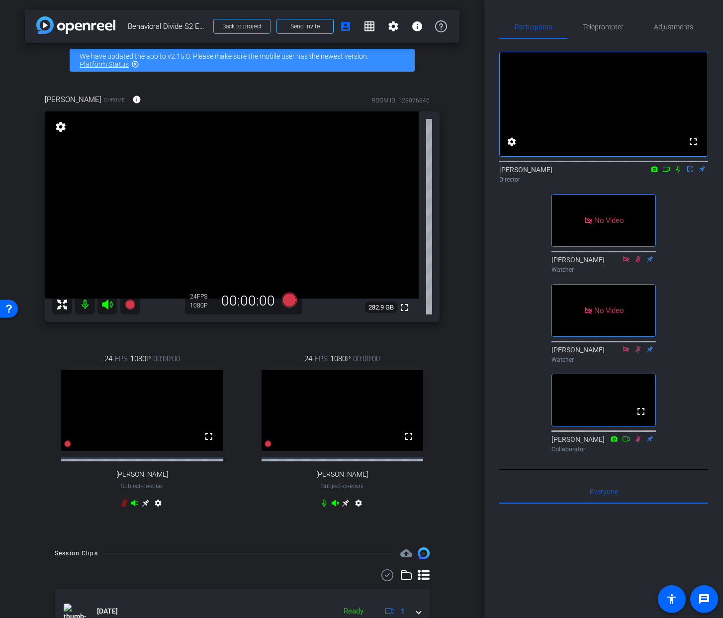
drag, startPoint x: 533, startPoint y: 410, endPoint x: 398, endPoint y: 366, distance: 141.5
click at [532, 409] on div "fullscreen settings Jandle Johnson flip Director No Video Mikaela Steutermann W…" at bounding box center [603, 247] width 209 height 417
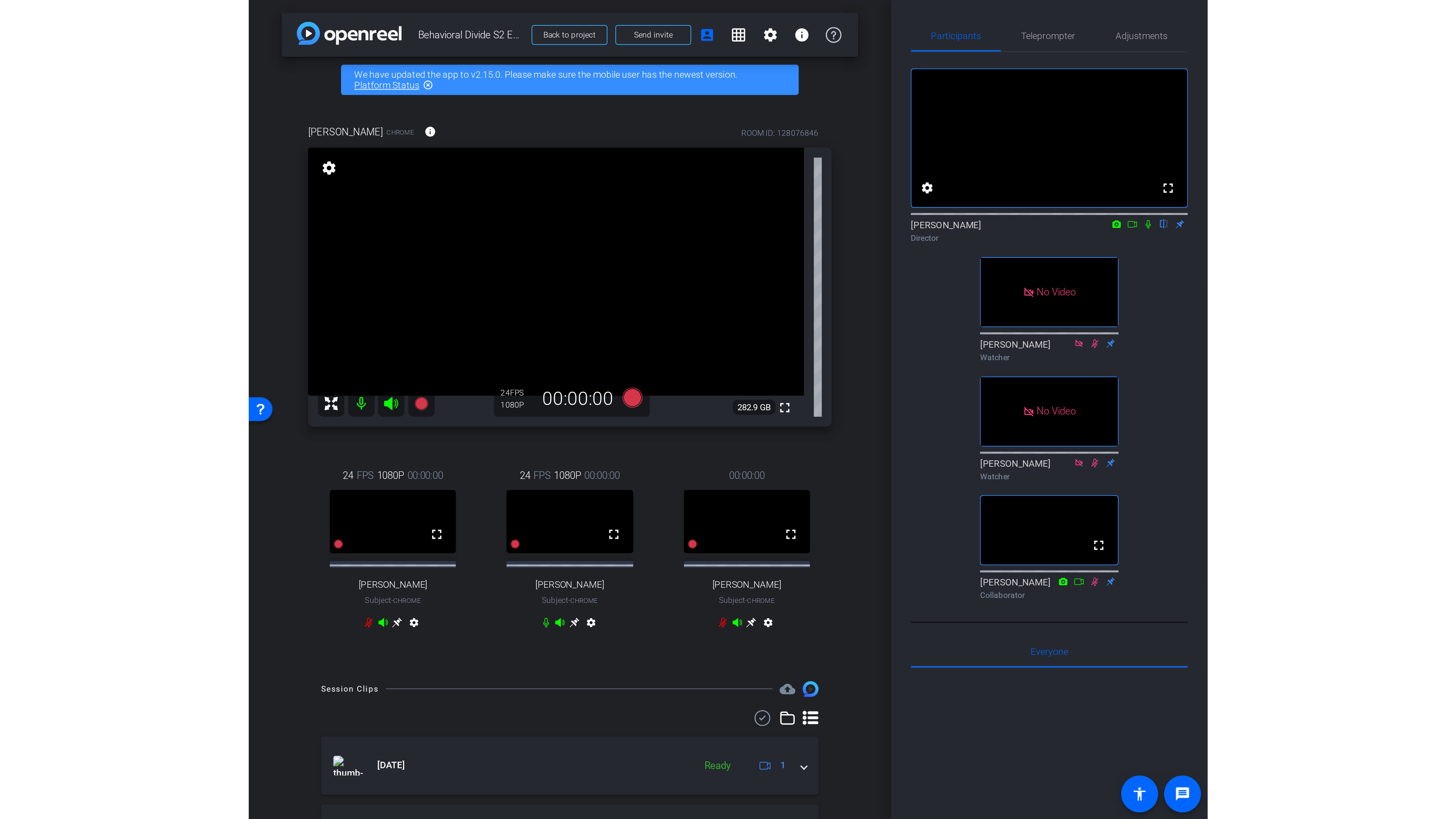
scroll to position [0, 0]
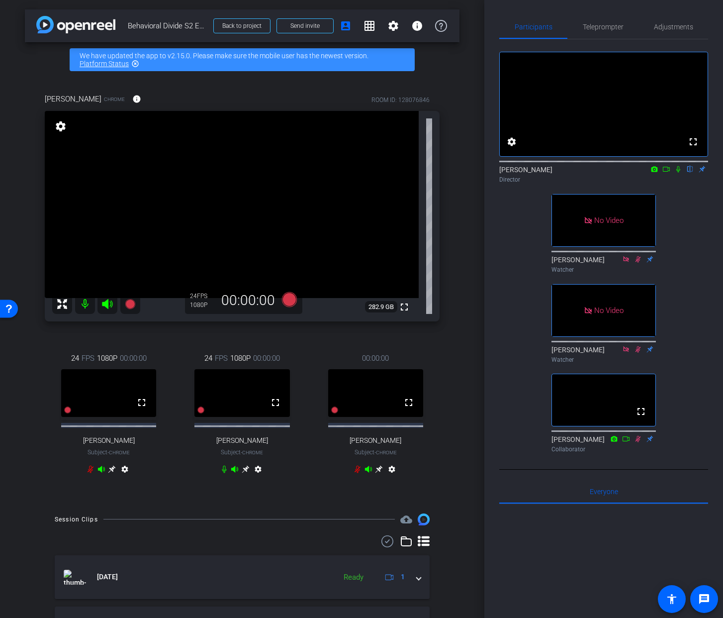
drag, startPoint x: 602, startPoint y: 376, endPoint x: 715, endPoint y: 361, distance: 113.9
click at [715, 361] on div "Participants Teleprompter Adjustments fullscreen settings Jandle Johnson flip D…" at bounding box center [603, 309] width 239 height 618
click at [410, 408] on mat-icon "fullscreen" at bounding box center [409, 402] width 12 height 12
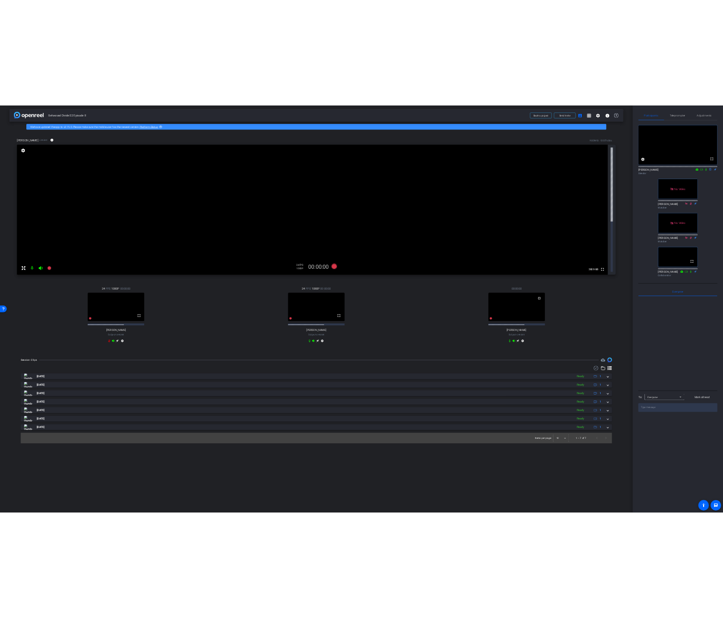
scroll to position [0, 0]
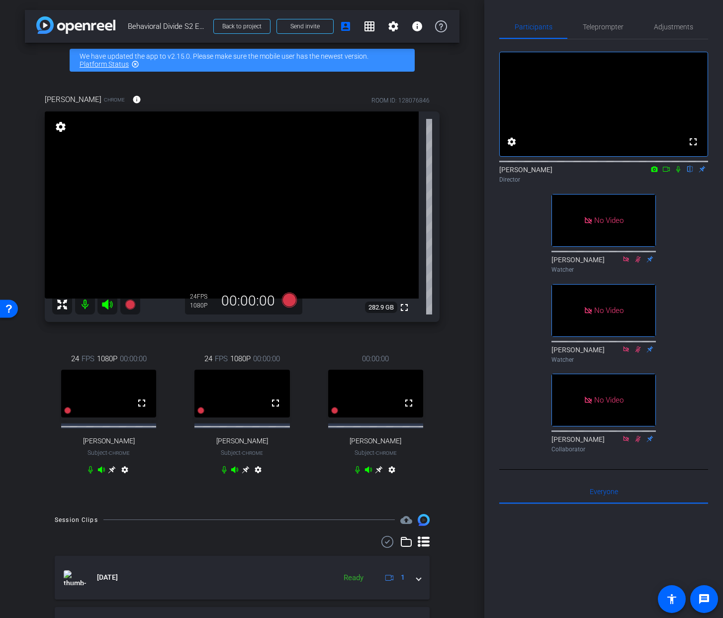
click at [461, 404] on div "arrow_back Behavioral Divide S2 Episode 8 Back to project Send invite account_b…" at bounding box center [242, 309] width 484 height 618
click at [455, 417] on div "Hal Hershfield Chrome info ROOM ID: 128076846 fullscreen settings 282.9 GB 24 F…" at bounding box center [242, 291] width 435 height 426
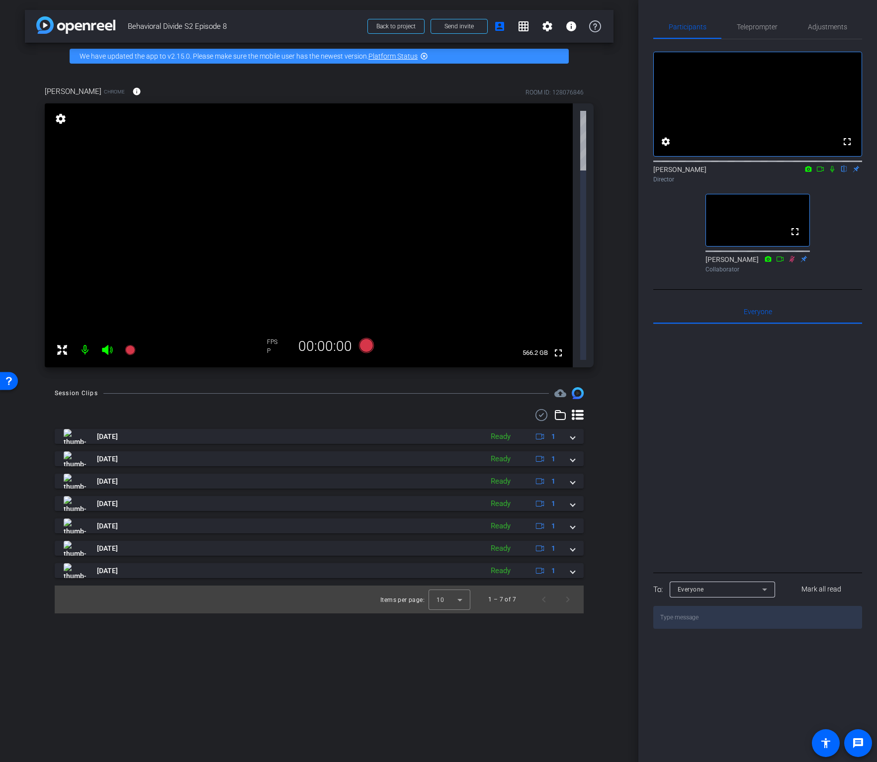
click at [64, 121] on mat-icon "settings" at bounding box center [61, 119] width 14 height 12
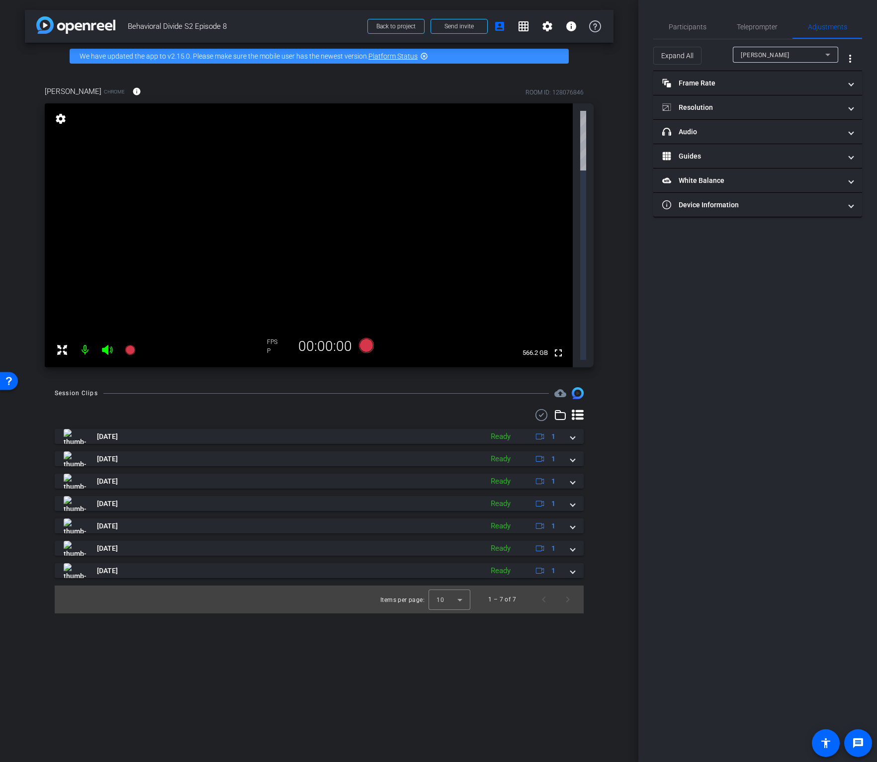
click at [57, 117] on mat-icon "settings" at bounding box center [61, 119] width 14 height 12
click at [686, 27] on span "Participants" at bounding box center [688, 26] width 38 height 7
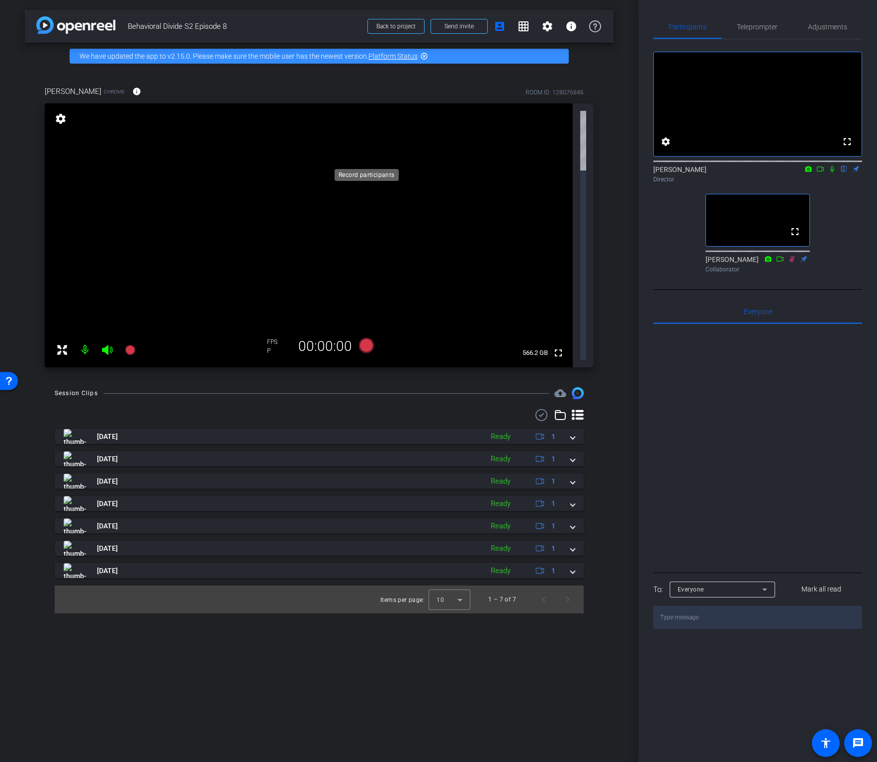
click at [366, 338] on icon at bounding box center [366, 345] width 15 height 15
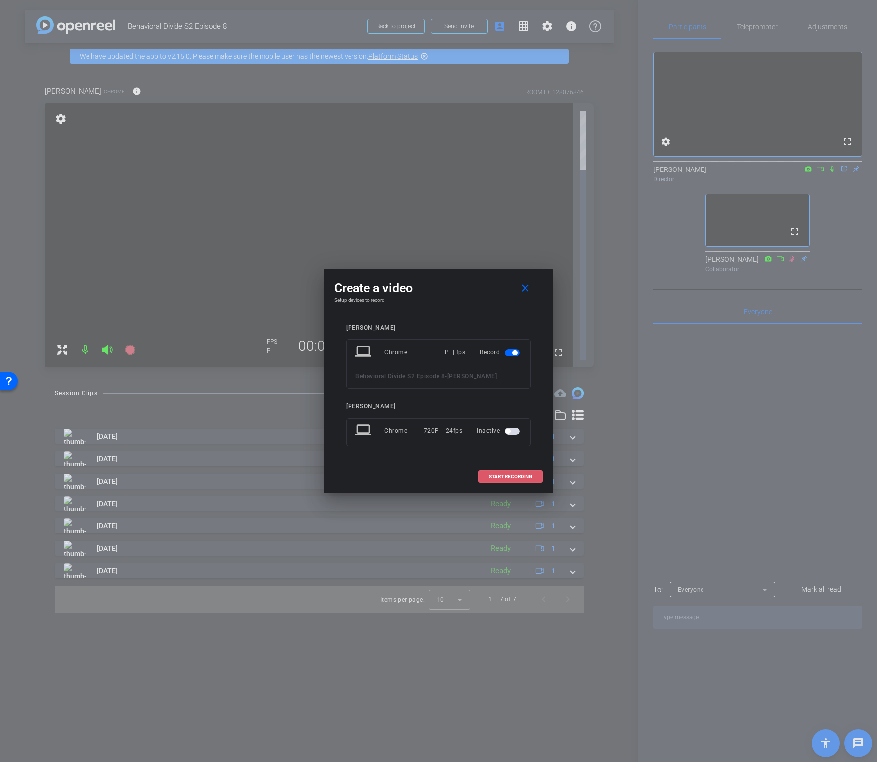
click at [506, 474] on span "START RECORDING" at bounding box center [511, 476] width 44 height 5
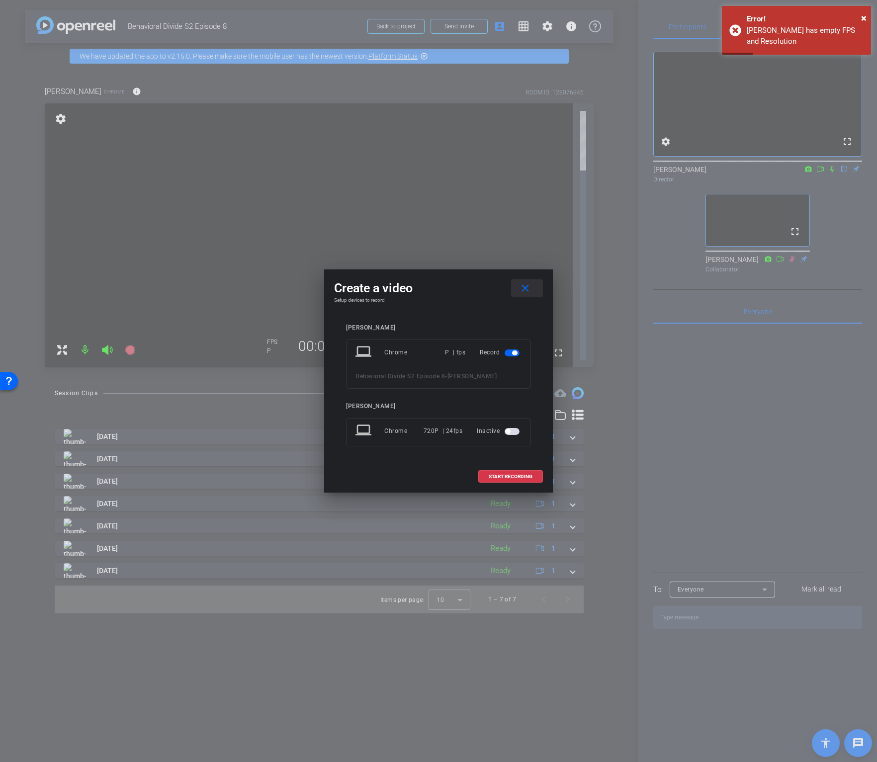
drag, startPoint x: 520, startPoint y: 290, endPoint x: 526, endPoint y: 293, distance: 6.7
click at [520, 290] on mat-icon "close" at bounding box center [525, 288] width 12 height 12
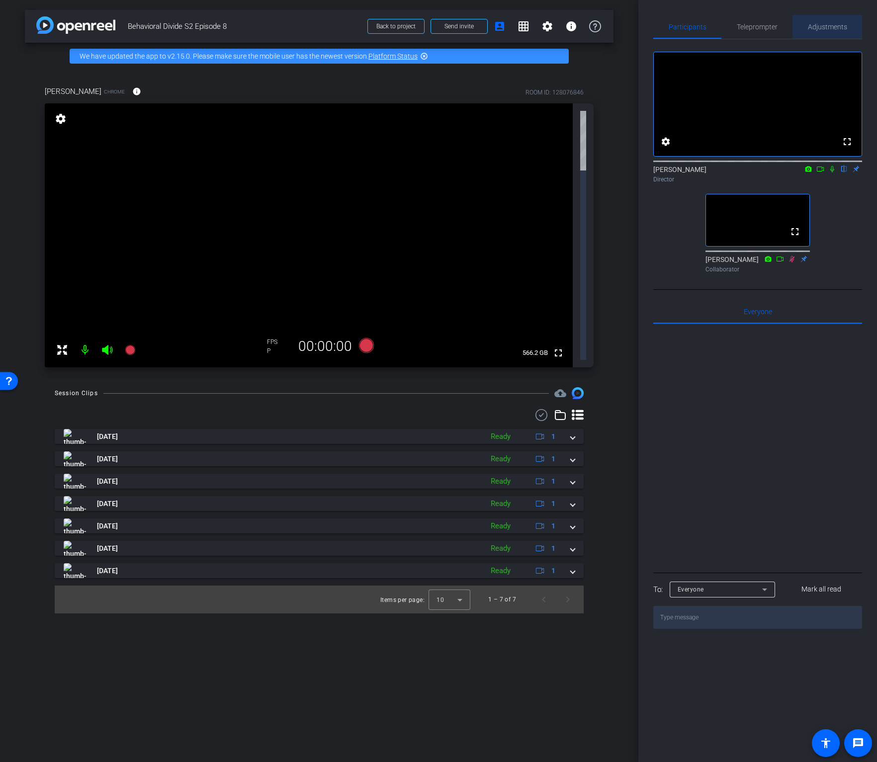
click at [723, 29] on span "Adjustments" at bounding box center [827, 26] width 39 height 7
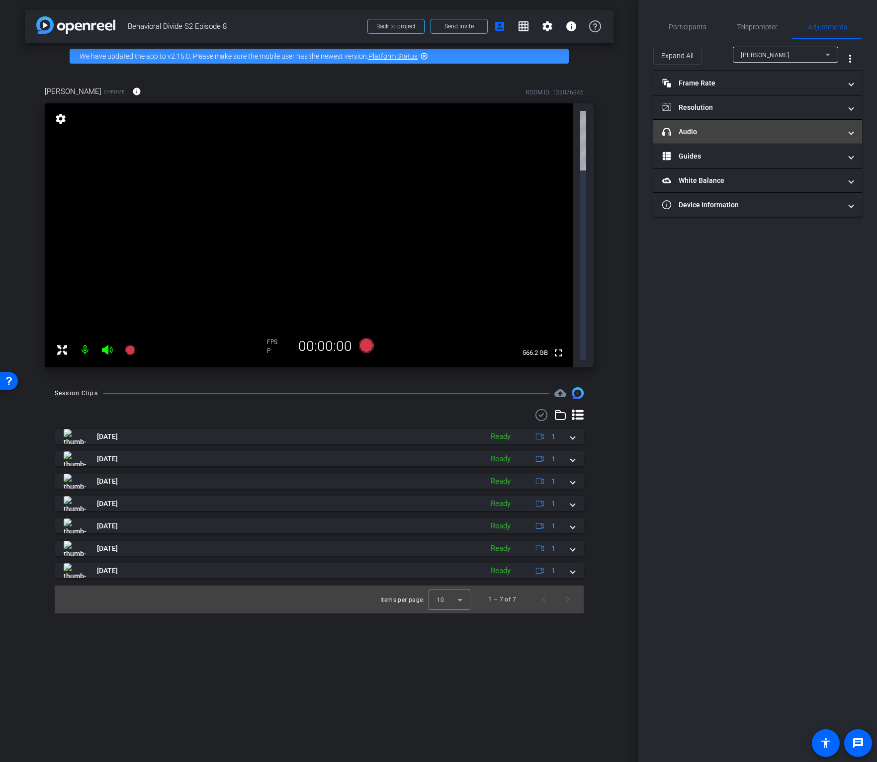
click at [723, 128] on mat-panel-title "headphone icon Audio" at bounding box center [751, 132] width 179 height 10
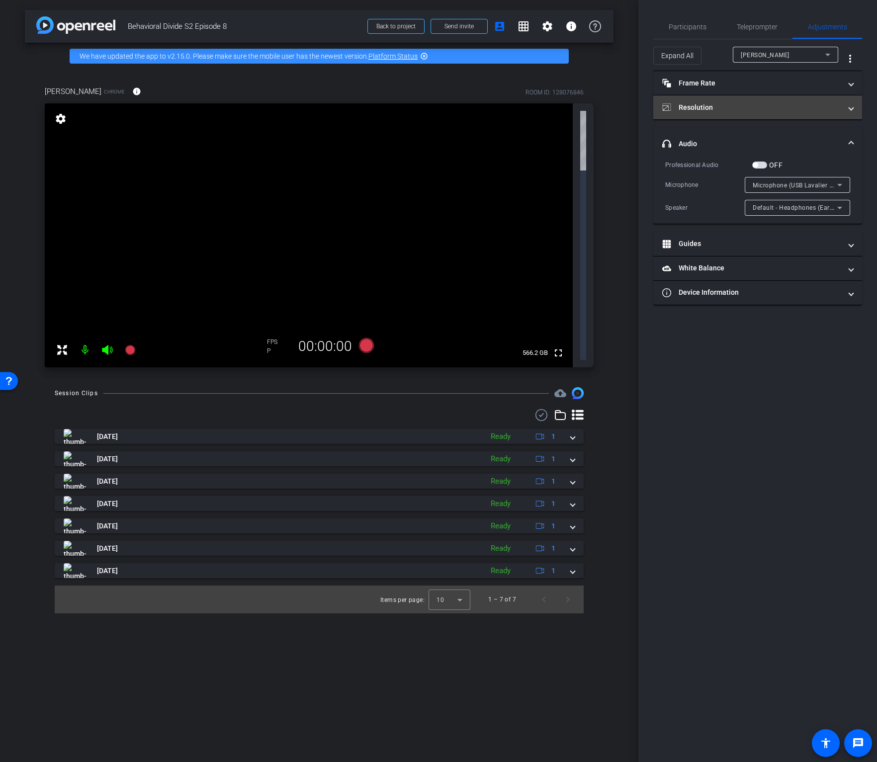
click at [711, 109] on mat-panel-title "Resolution" at bounding box center [751, 107] width 179 height 10
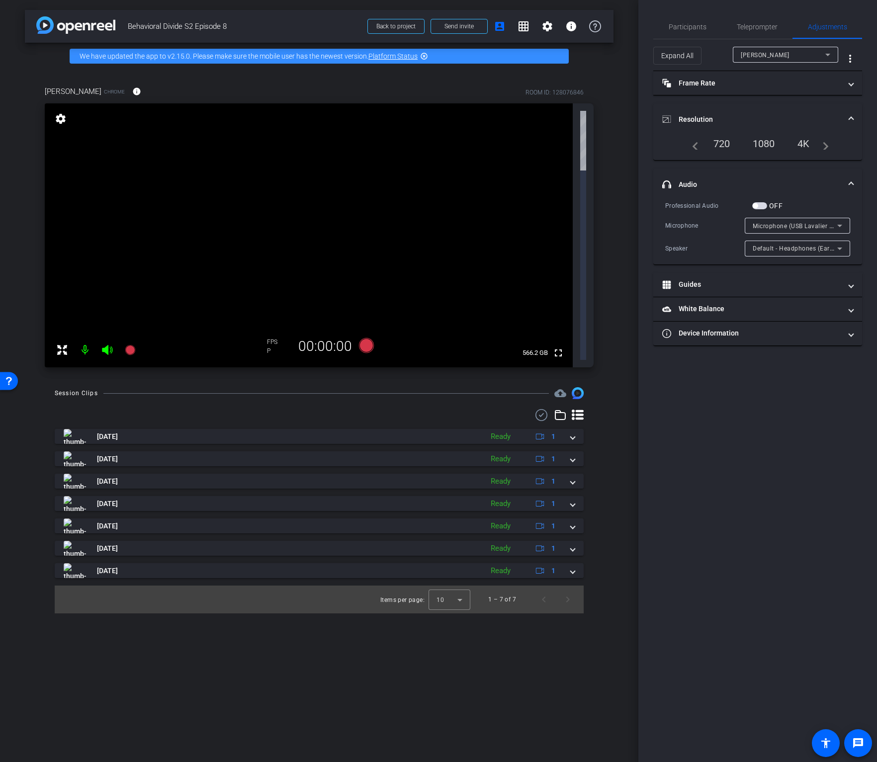
click at [723, 141] on div "1080" at bounding box center [763, 143] width 37 height 17
click at [723, 142] on div "1080" at bounding box center [763, 143] width 37 height 17
click at [364, 338] on icon at bounding box center [366, 345] width 15 height 15
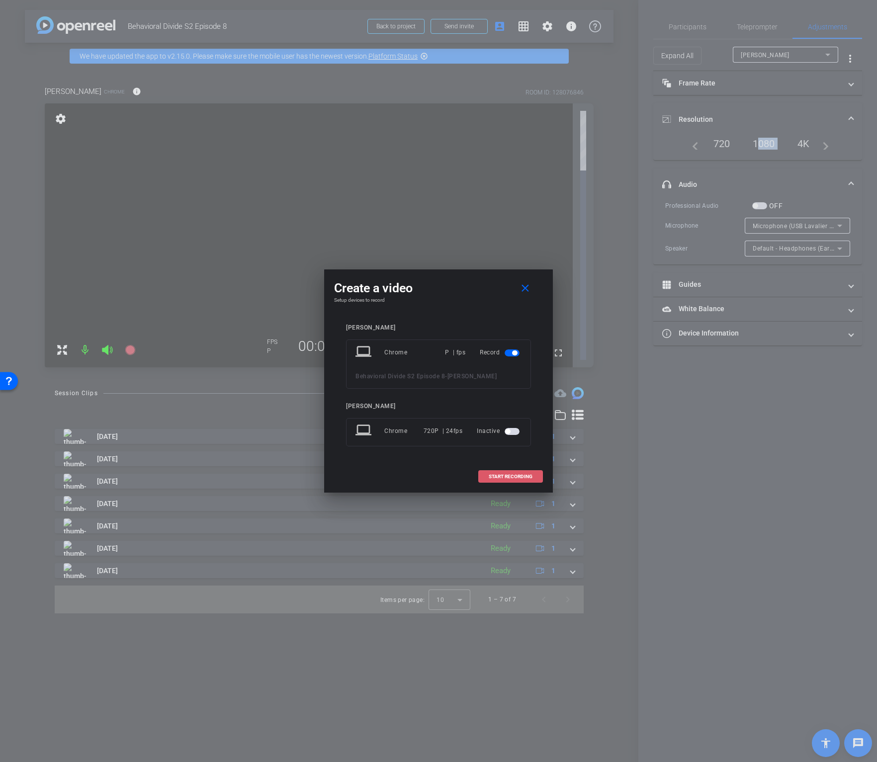
click at [513, 477] on span "START RECORDING" at bounding box center [511, 476] width 44 height 5
click at [525, 291] on mat-icon "close" at bounding box center [525, 288] width 12 height 12
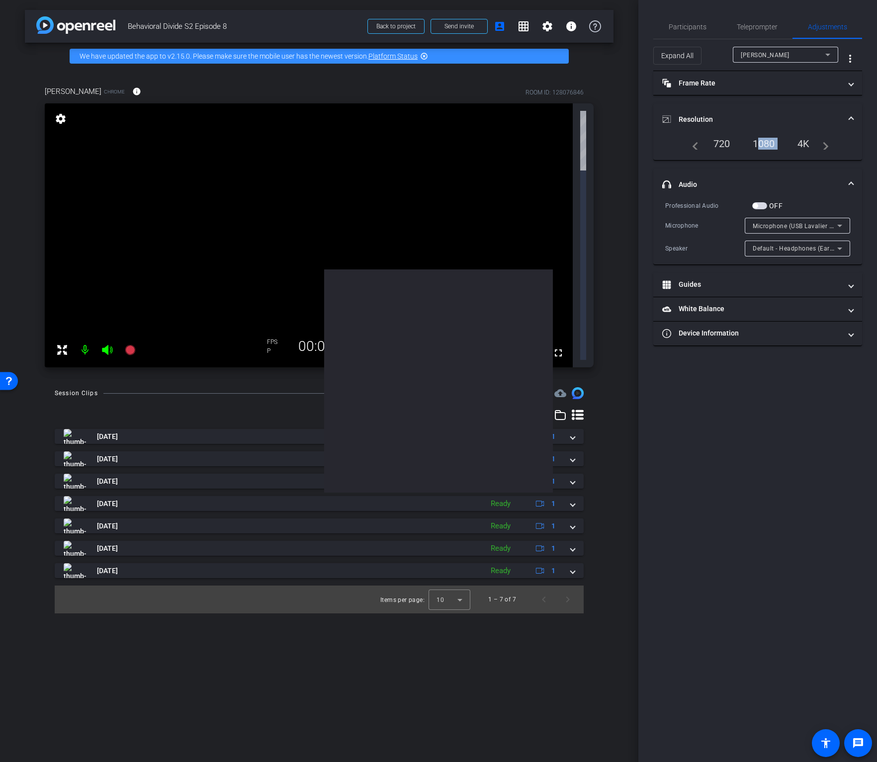
drag, startPoint x: 525, startPoint y: 291, endPoint x: 517, endPoint y: 300, distance: 12.0
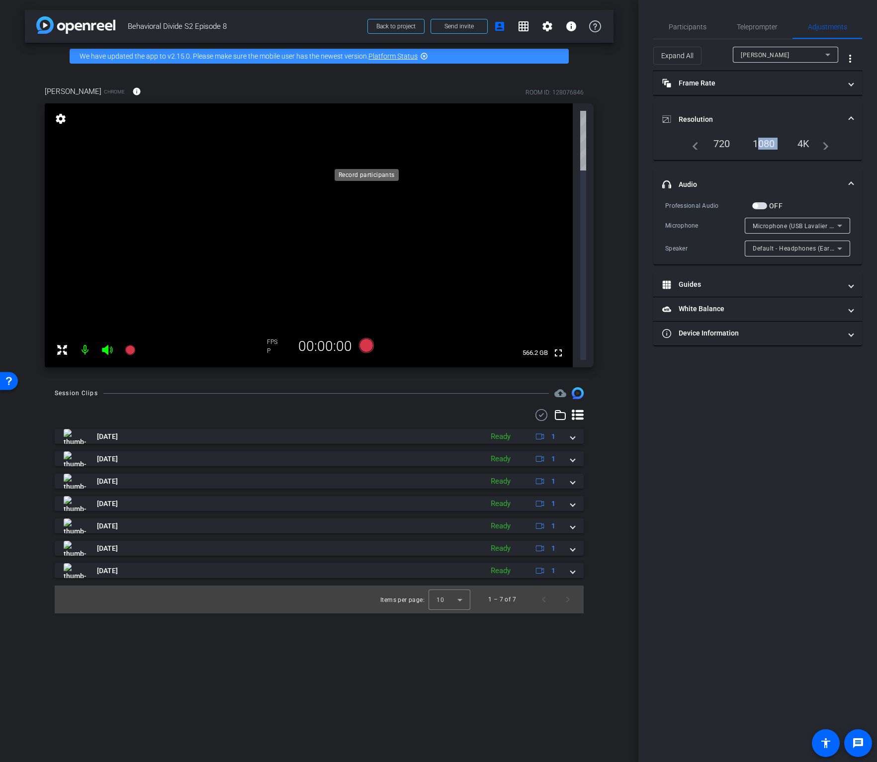
click at [369, 338] on icon at bounding box center [366, 345] width 15 height 15
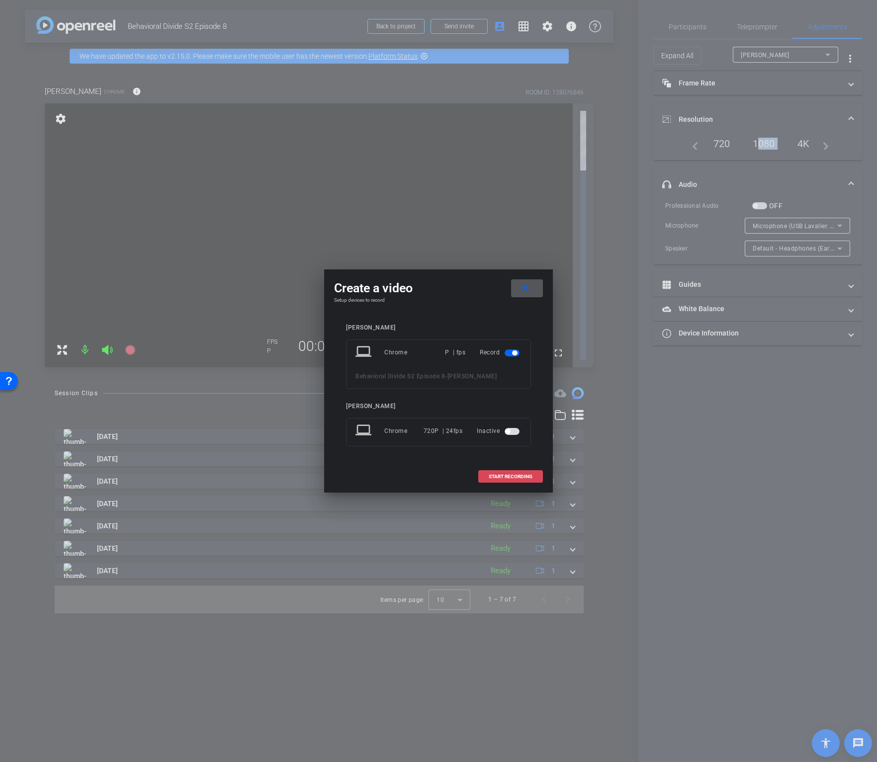
click at [504, 480] on span at bounding box center [511, 477] width 64 height 24
click at [523, 288] on mat-icon "close" at bounding box center [525, 288] width 12 height 12
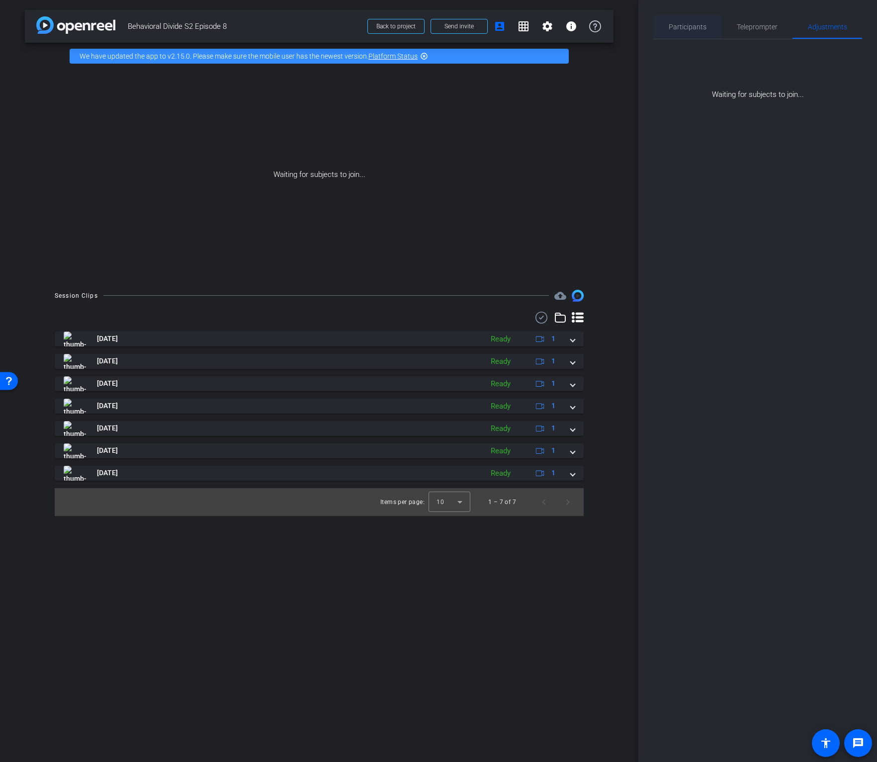
click at [688, 29] on span "Participants" at bounding box center [688, 26] width 38 height 7
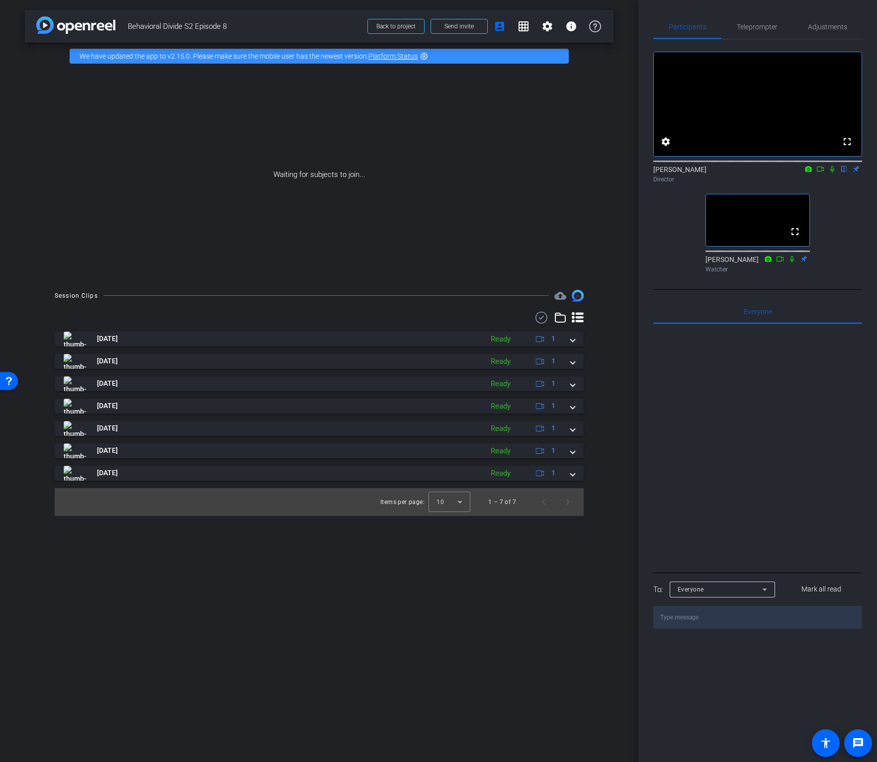
click at [665, 230] on div "fullscreen settings Jandle Johnson flip Director fullscreen Tracy Paxson Watcher" at bounding box center [757, 158] width 209 height 238
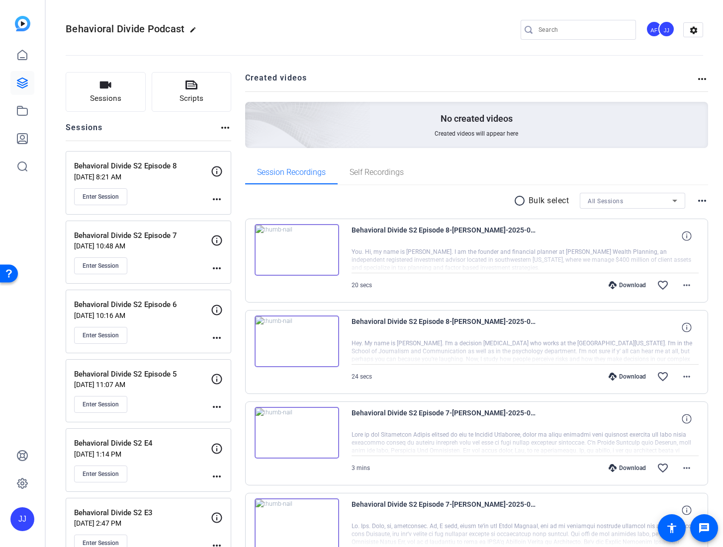
scroll to position [3, 0]
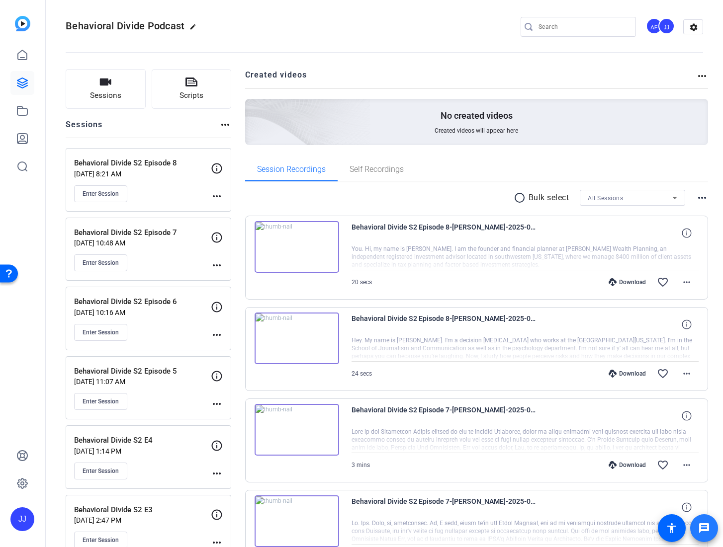
click at [703, 528] on mat-icon "message" at bounding box center [704, 529] width 12 height 12
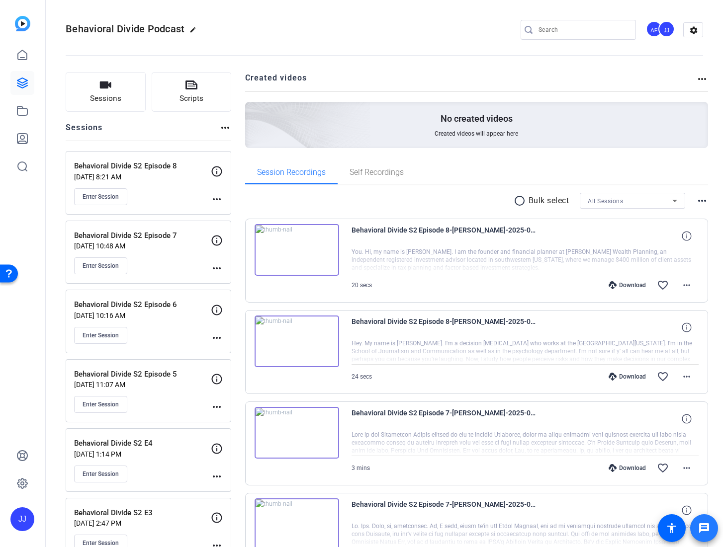
click at [709, 530] on mat-icon "message" at bounding box center [704, 529] width 12 height 12
click at [97, 198] on span "Enter Session" at bounding box center [101, 197] width 36 height 8
click at [90, 90] on button "Sessions" at bounding box center [106, 92] width 80 height 40
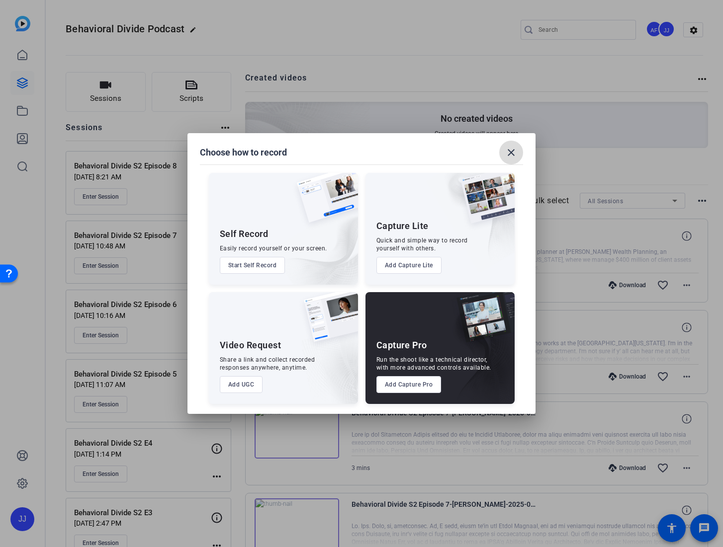
click at [510, 149] on mat-icon "close" at bounding box center [511, 153] width 12 height 12
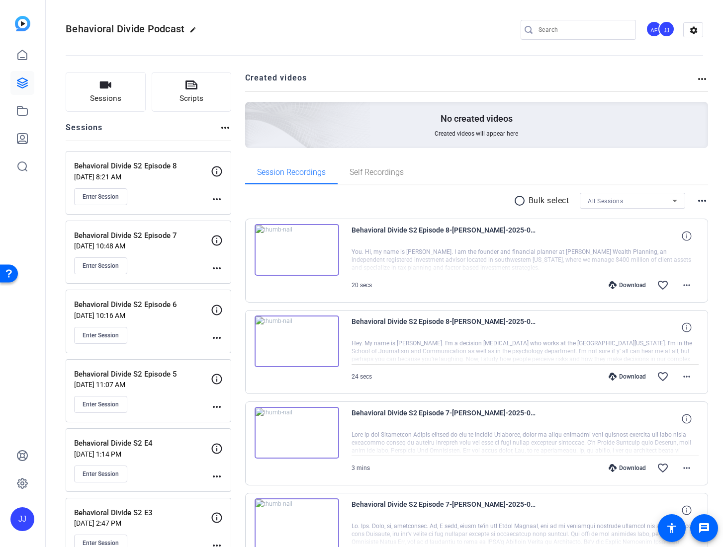
click at [218, 199] on mat-icon "more_horiz" at bounding box center [217, 199] width 12 height 12
click at [227, 210] on span "Edit Session" at bounding box center [241, 214] width 45 height 12
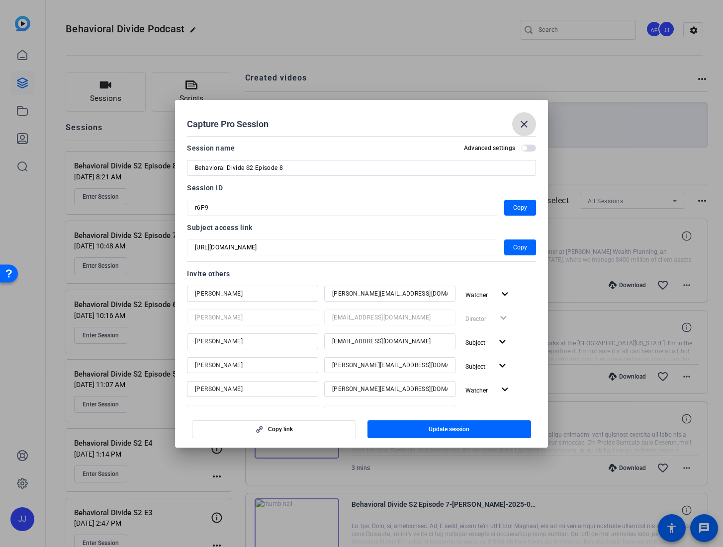
click at [525, 120] on mat-icon "close" at bounding box center [524, 124] width 12 height 12
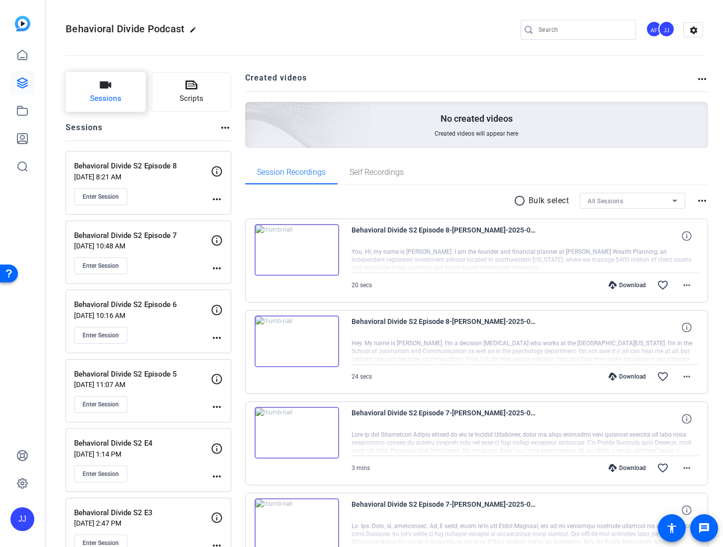
click at [90, 90] on button "Sessions" at bounding box center [106, 92] width 80 height 40
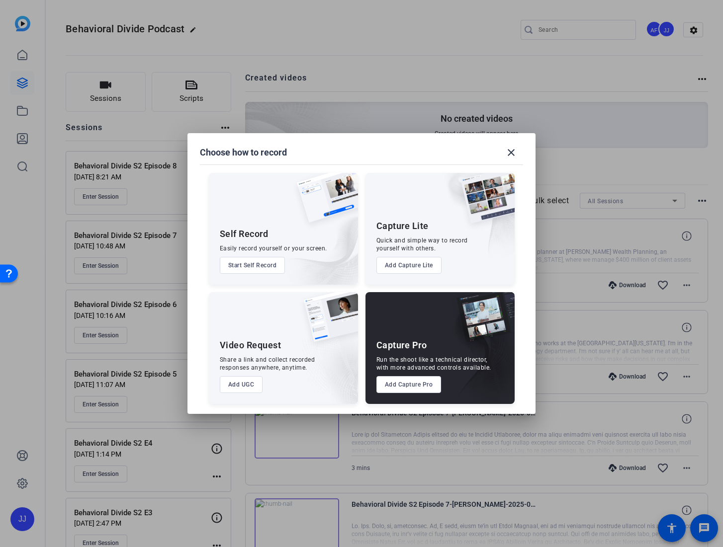
click at [403, 313] on div "Capture Pro Run the shoot like a technical director, with more advanced control…" at bounding box center [439, 348] width 149 height 112
click at [412, 388] on button "Add Capture Pro" at bounding box center [408, 384] width 65 height 17
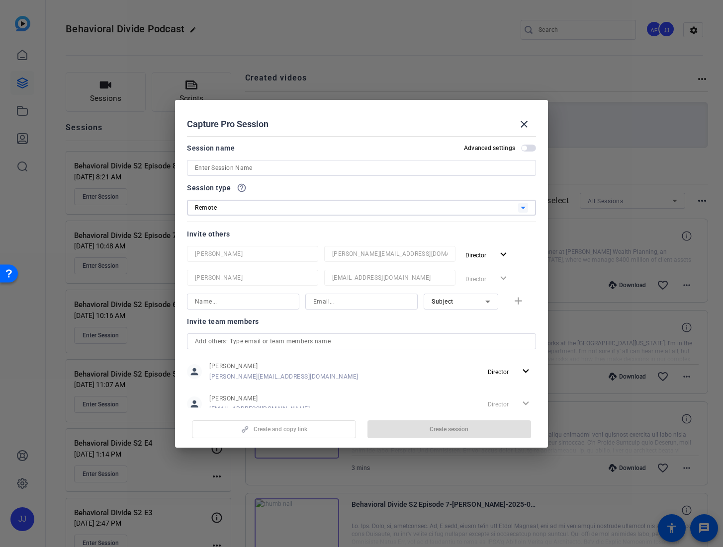
click at [517, 205] on icon at bounding box center [523, 208] width 12 height 12
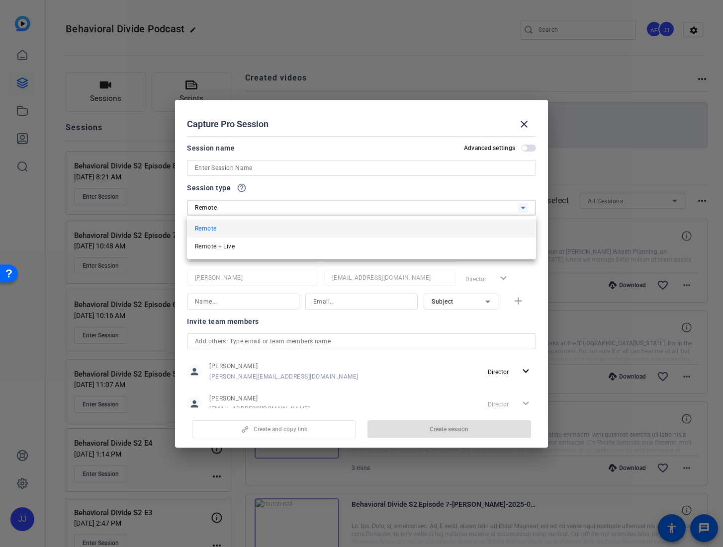
click at [518, 127] on div at bounding box center [361, 273] width 723 height 547
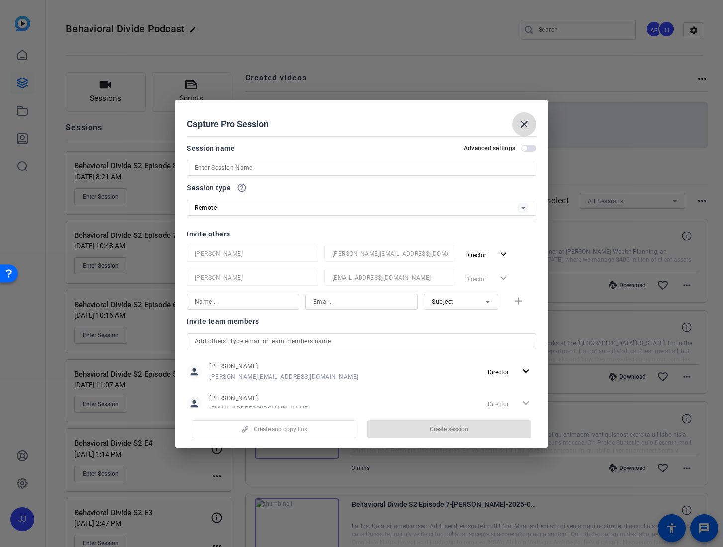
click at [526, 125] on mat-icon "close" at bounding box center [524, 124] width 12 height 12
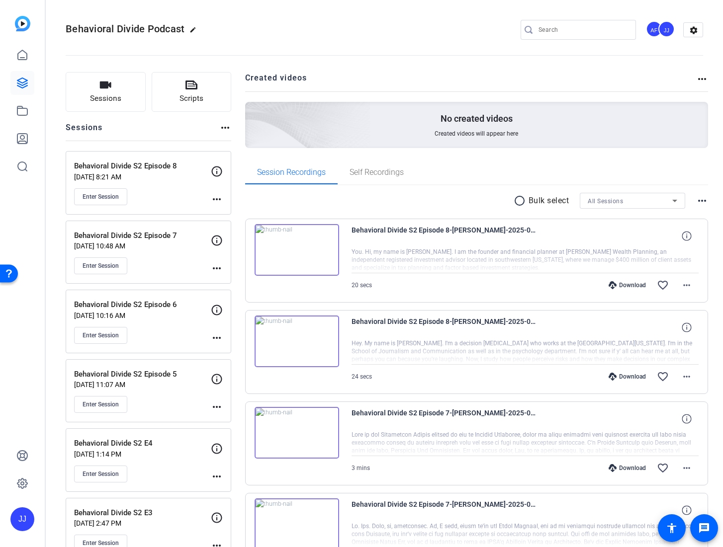
click at [216, 197] on mat-icon "more_horiz" at bounding box center [217, 199] width 12 height 12
click at [230, 214] on span "Edit Session" at bounding box center [241, 214] width 45 height 12
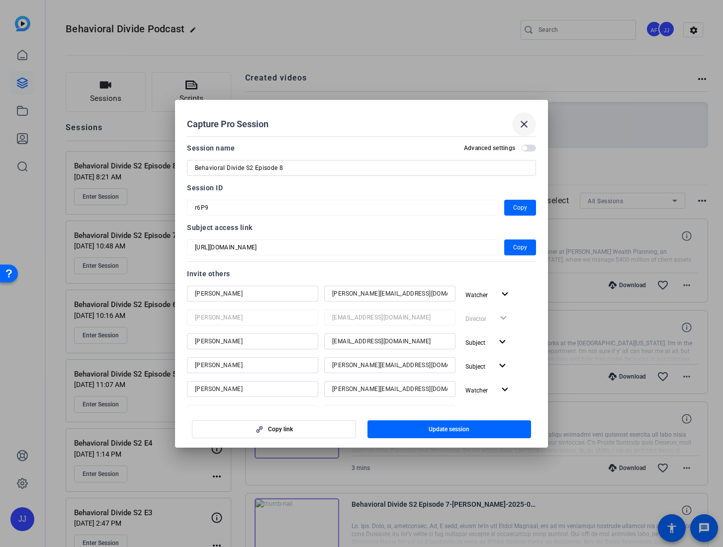
scroll to position [0, 0]
click at [522, 148] on span "button" at bounding box center [524, 147] width 5 height 5
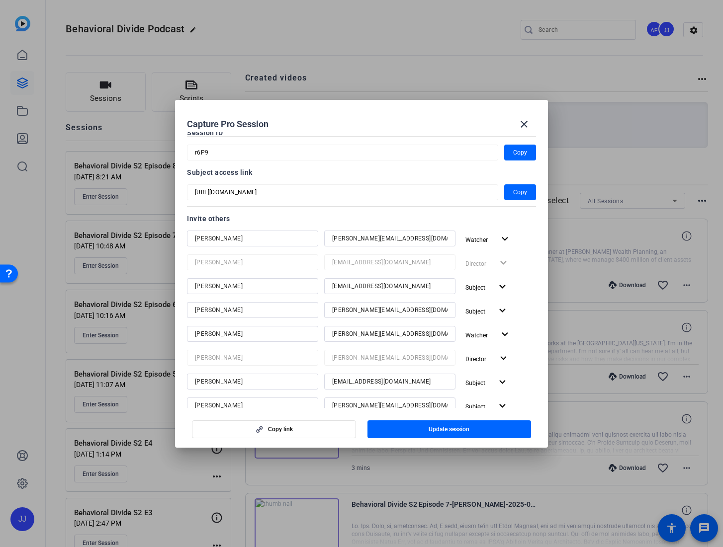
scroll to position [0, 0]
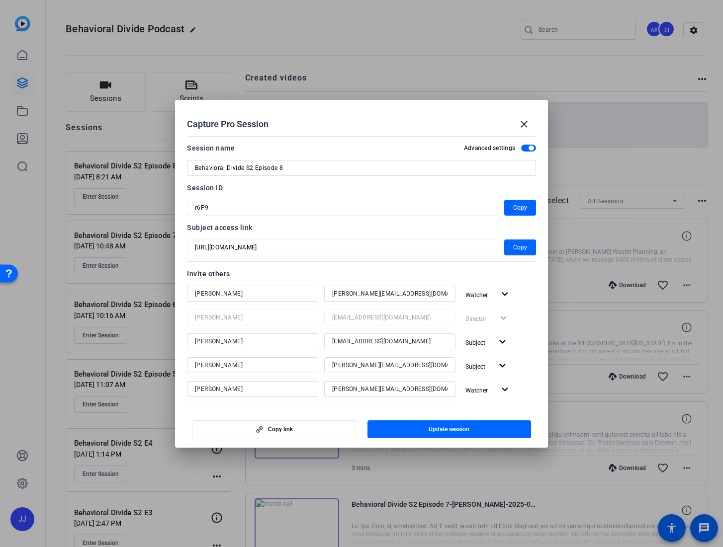
click at [529, 148] on span "button" at bounding box center [531, 148] width 5 height 5
click at [524, 122] on mat-icon "close" at bounding box center [524, 124] width 12 height 12
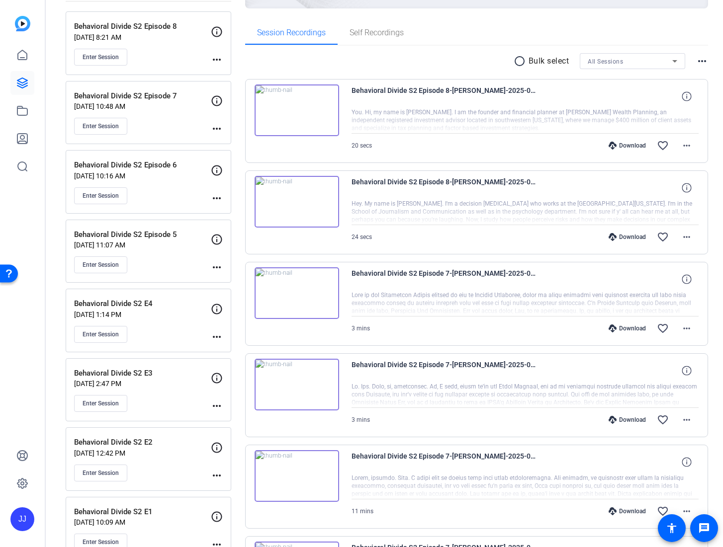
scroll to position [141, 0]
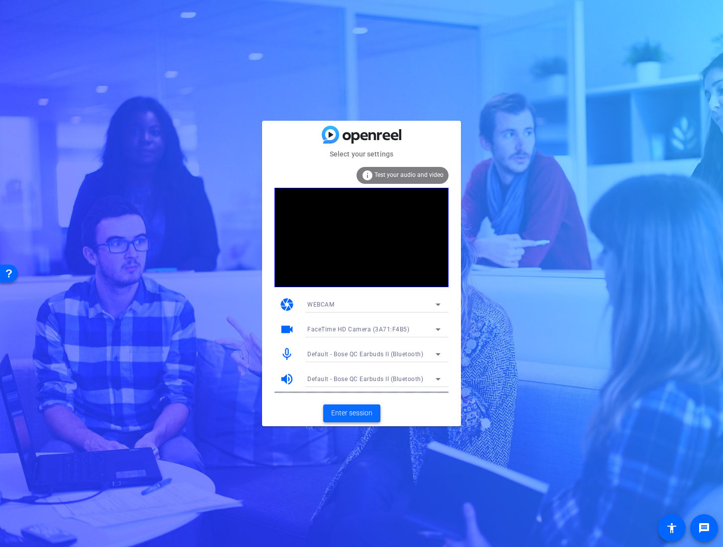
click at [348, 413] on span "Enter session" at bounding box center [351, 413] width 41 height 10
